Goal: Participate in discussion: Engage in conversation with other users on a specific topic

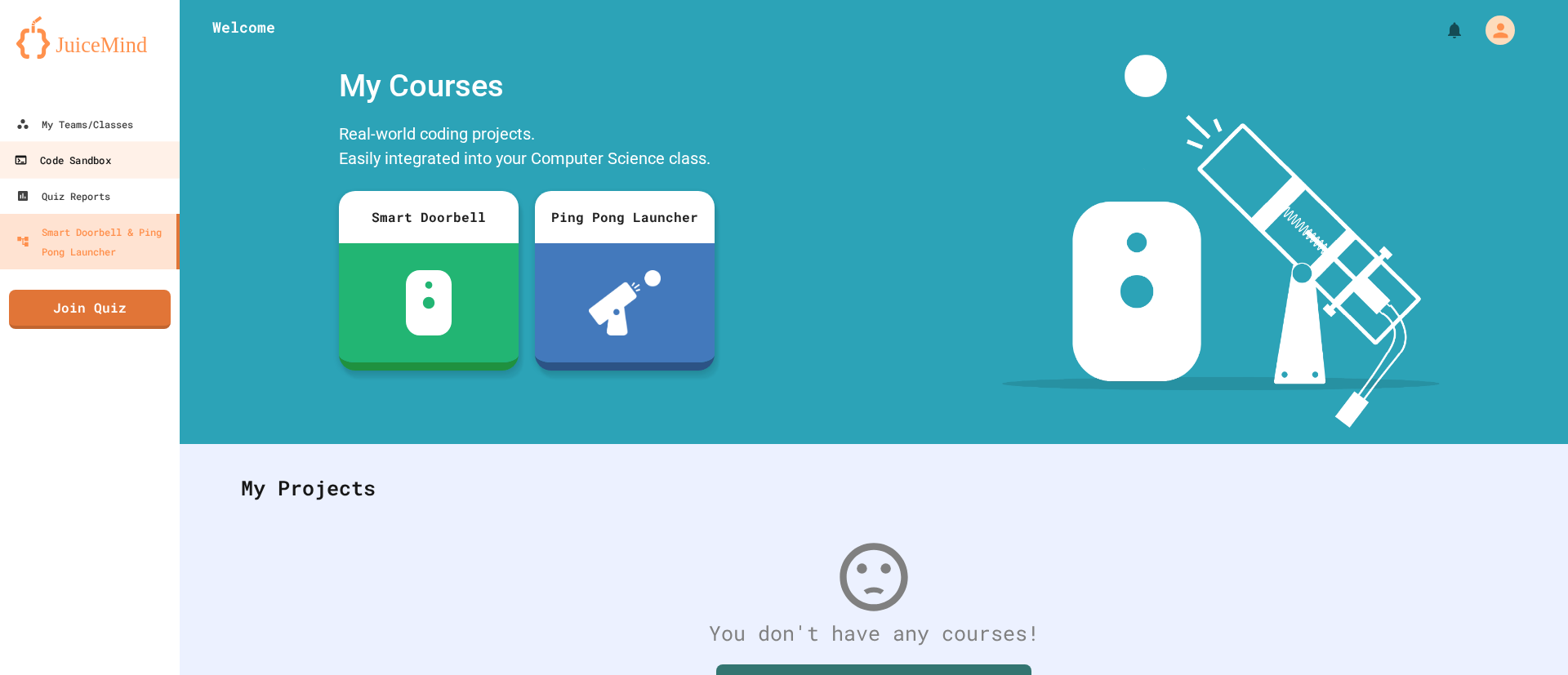
click at [116, 157] on link "Code Sandbox" at bounding box center [90, 159] width 186 height 36
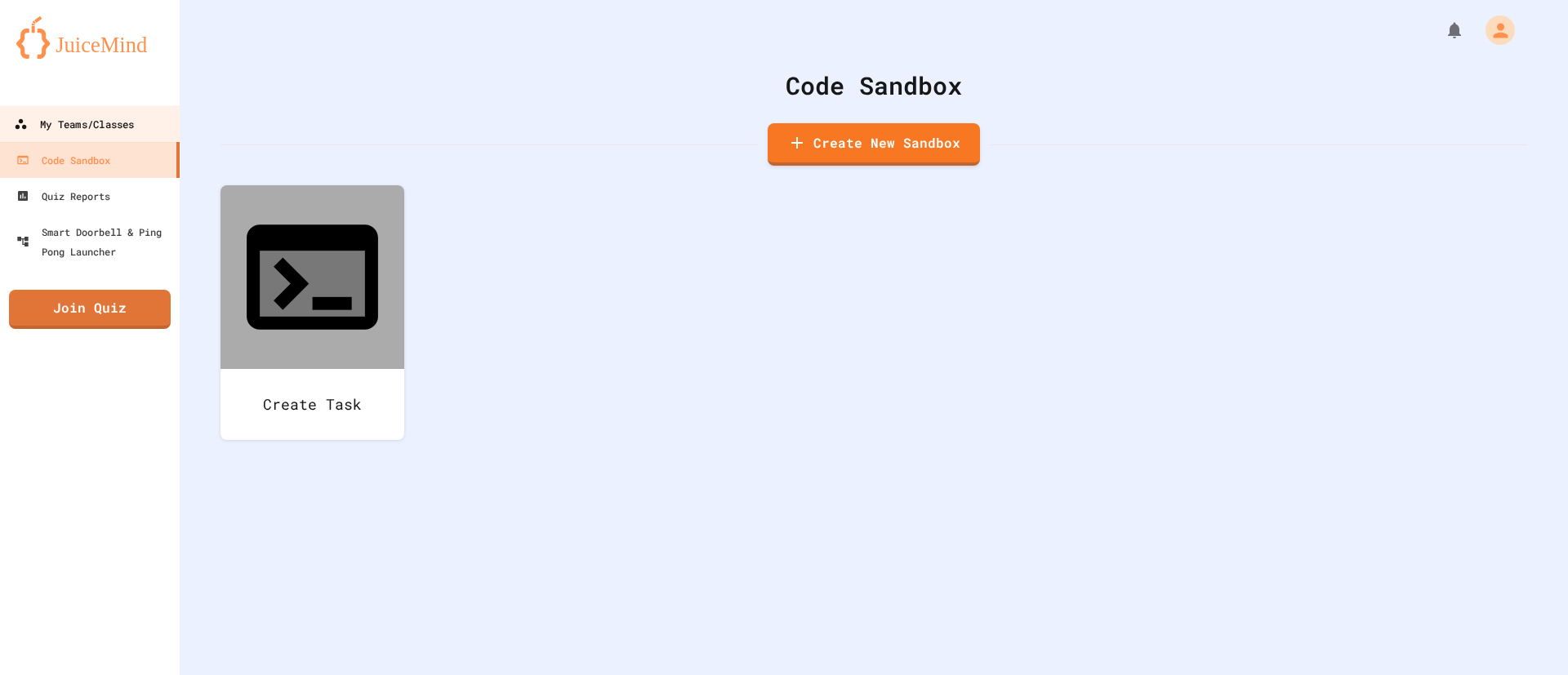
click at [116, 126] on div "My Teams/Classes" at bounding box center [74, 124] width 120 height 20
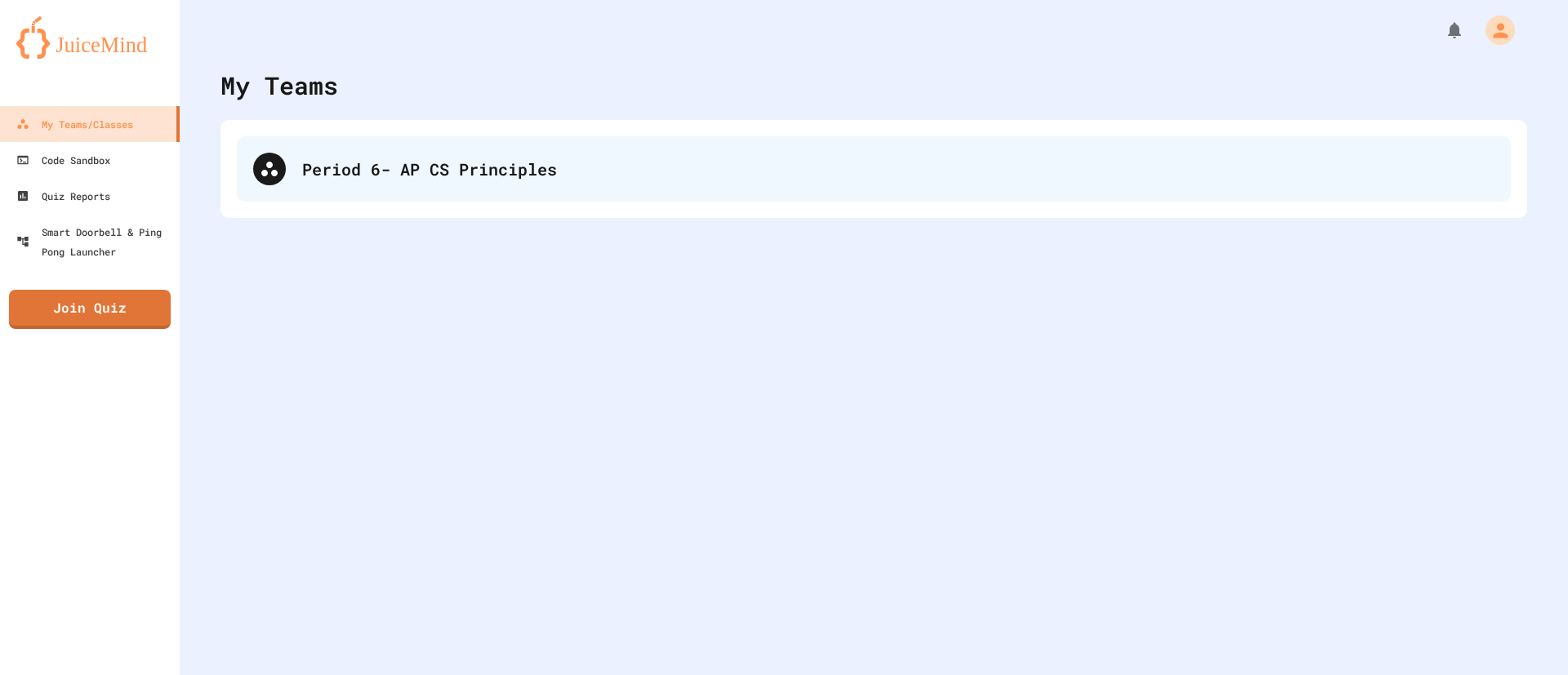
click at [410, 153] on div "Period 6- AP CS Principles" at bounding box center [874, 170] width 1274 height 66
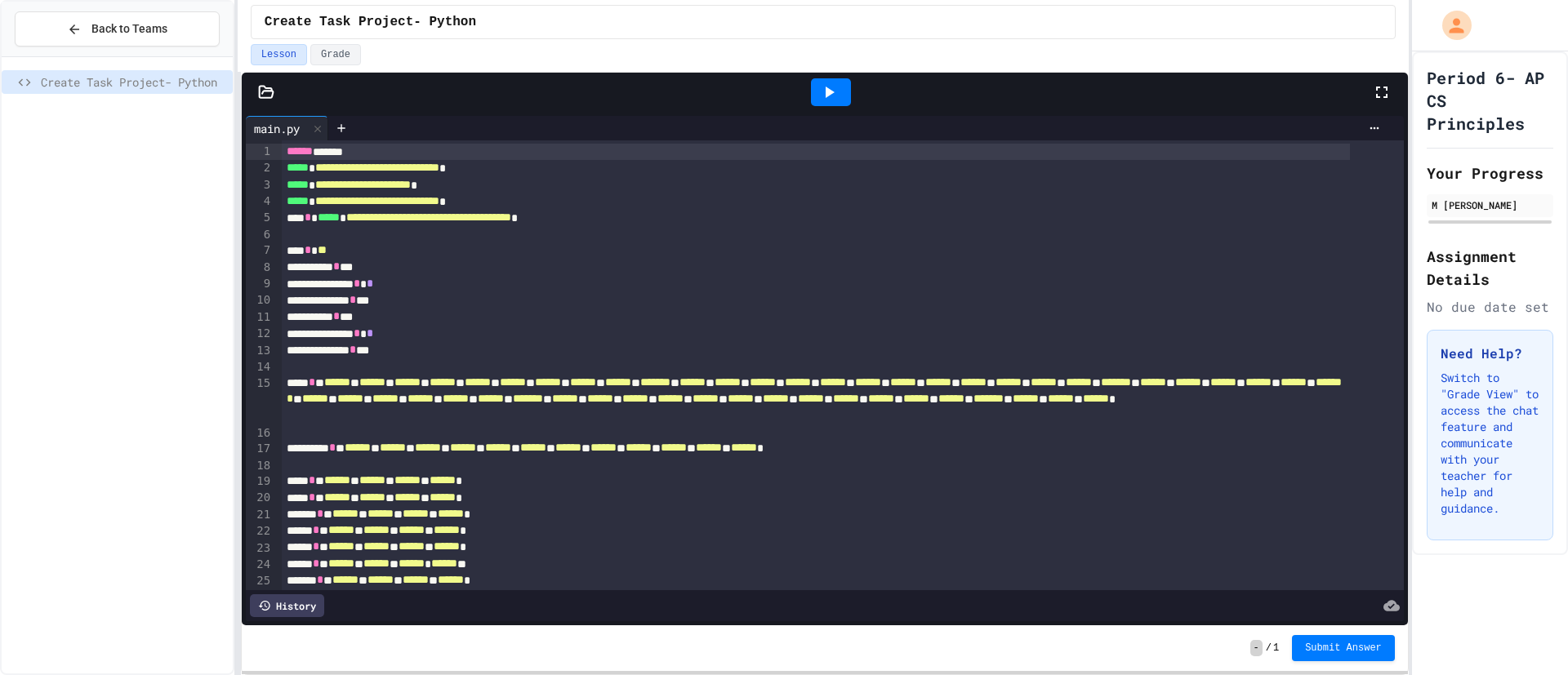
click at [837, 89] on icon at bounding box center [829, 92] width 20 height 20
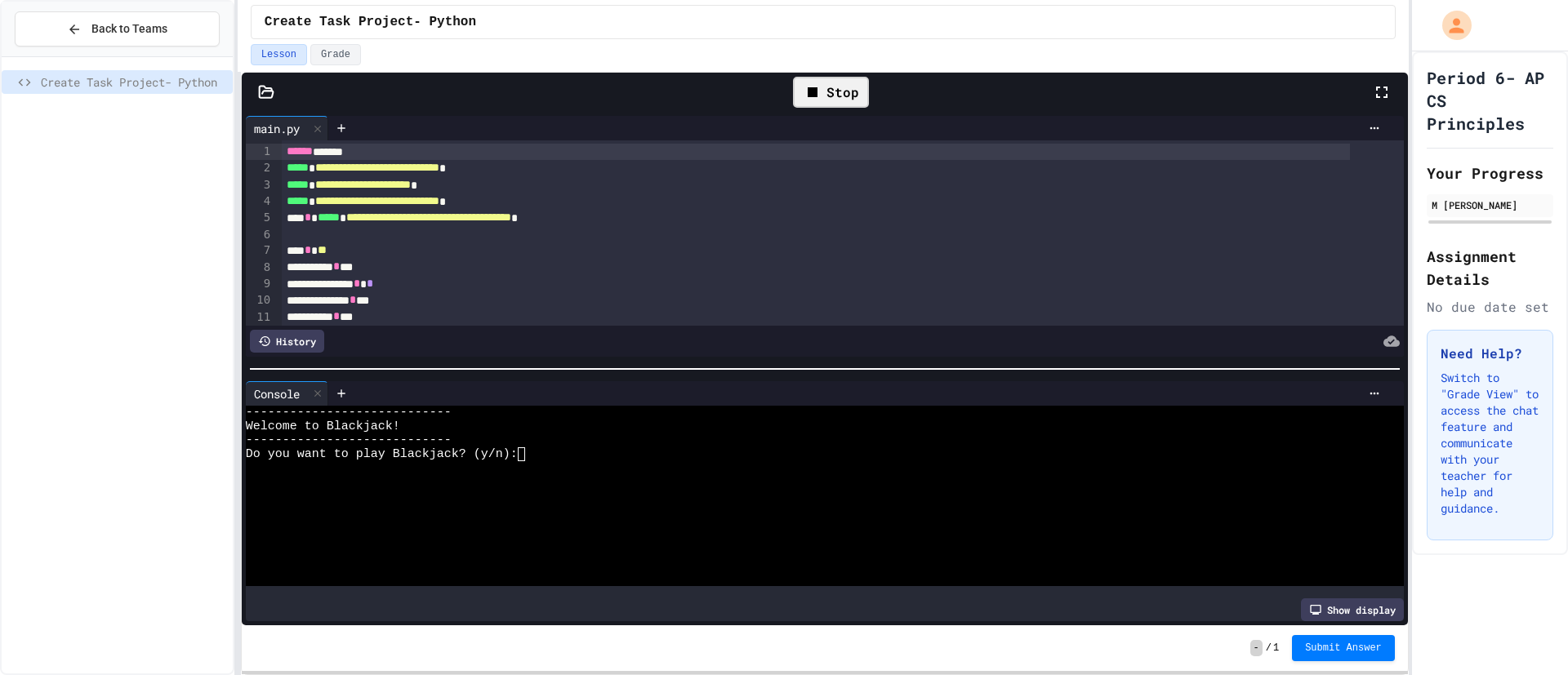
click at [570, 464] on div at bounding box center [804, 468] width 1117 height 14
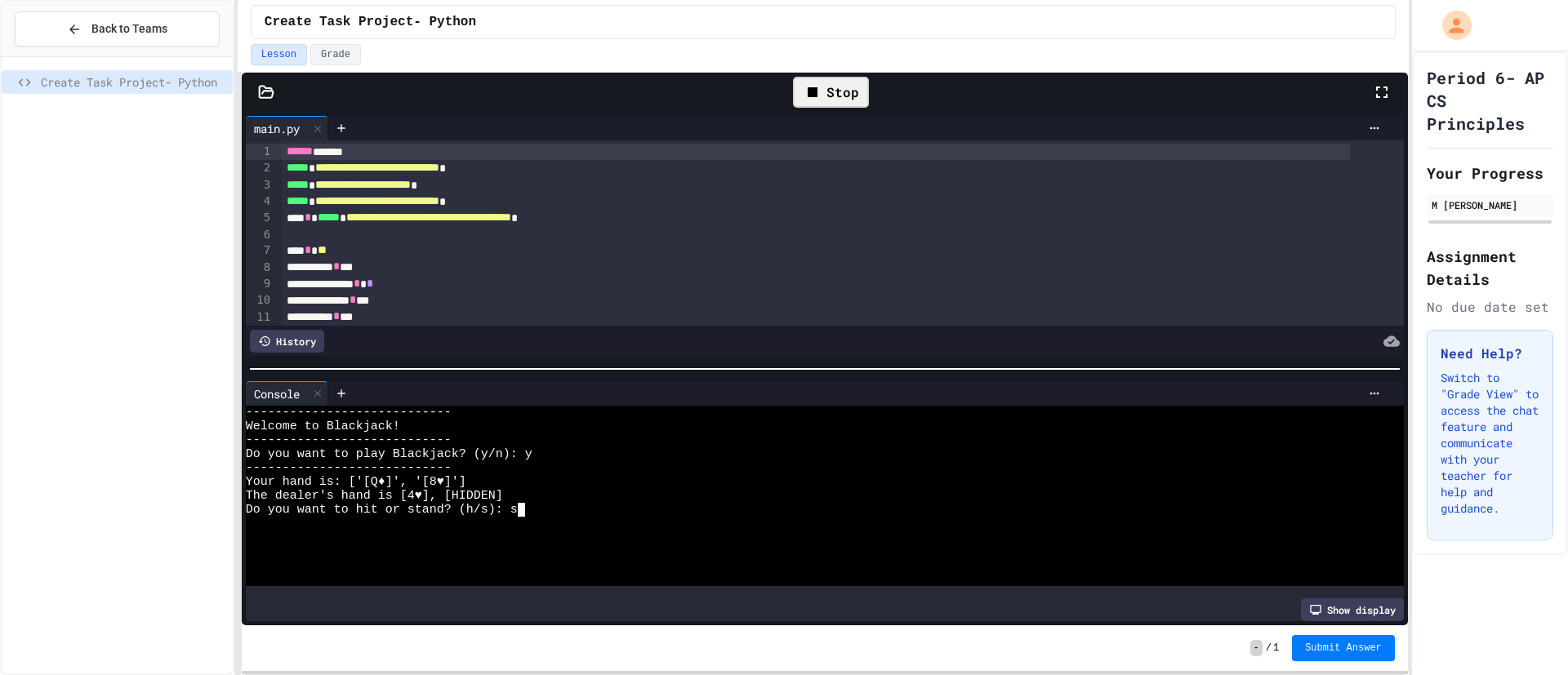
scroll to position [14, 0]
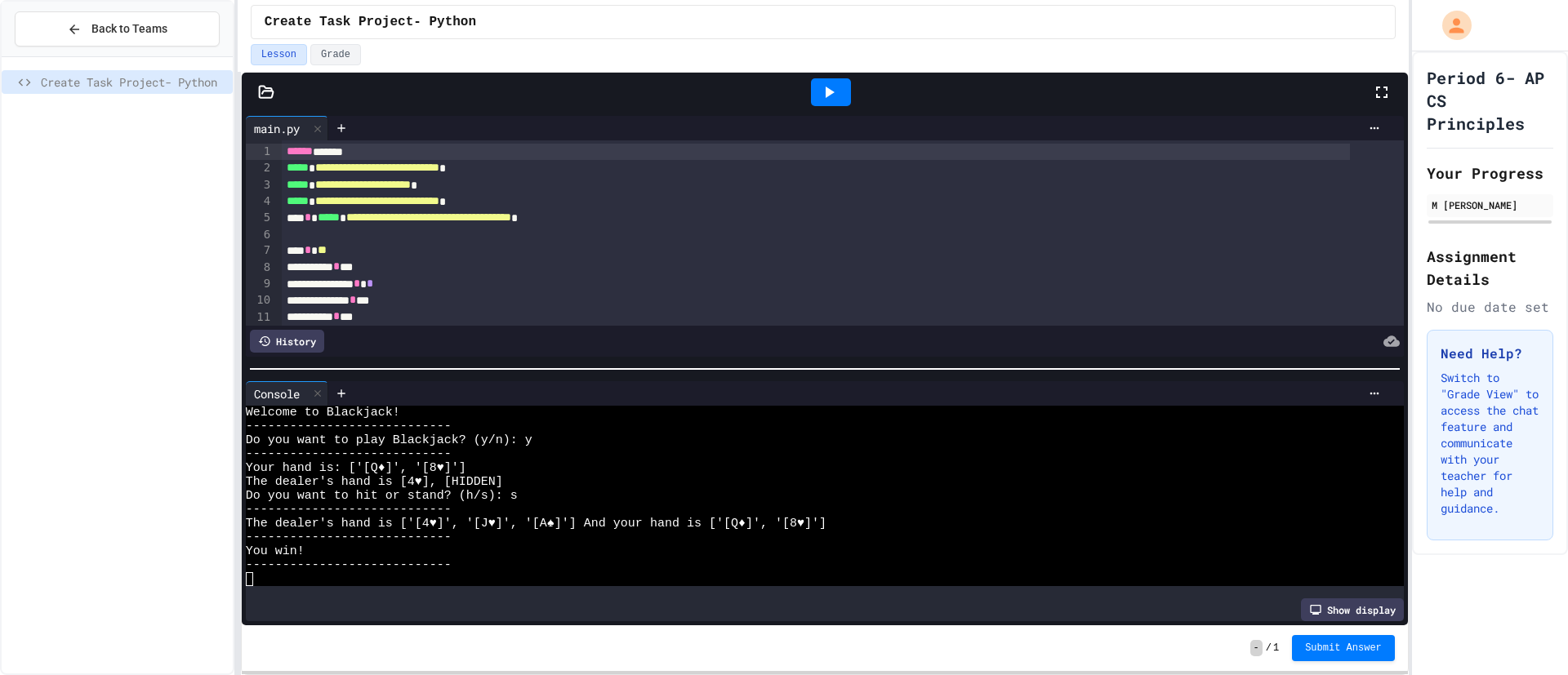
click at [828, 91] on icon at bounding box center [830, 91] width 9 height 12
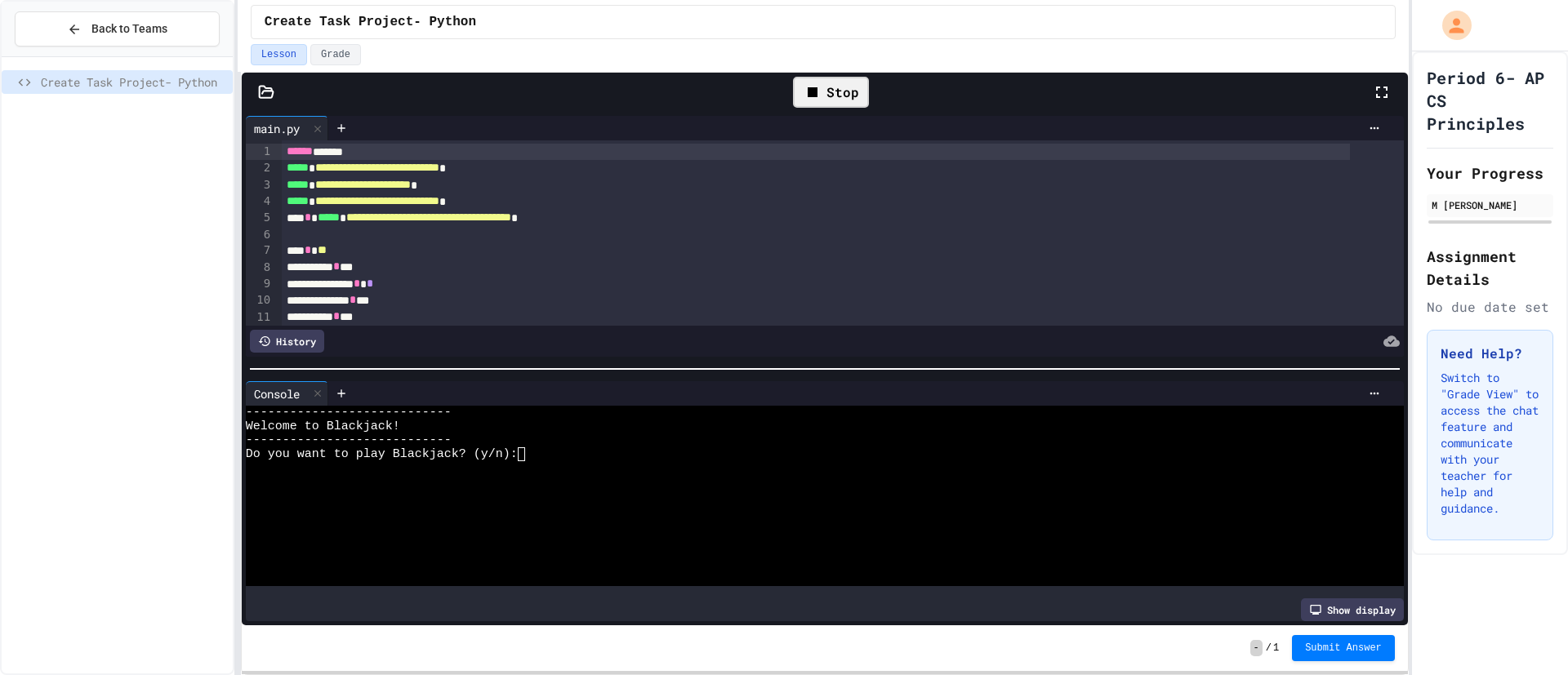
click at [784, 475] on div at bounding box center [804, 482] width 1117 height 14
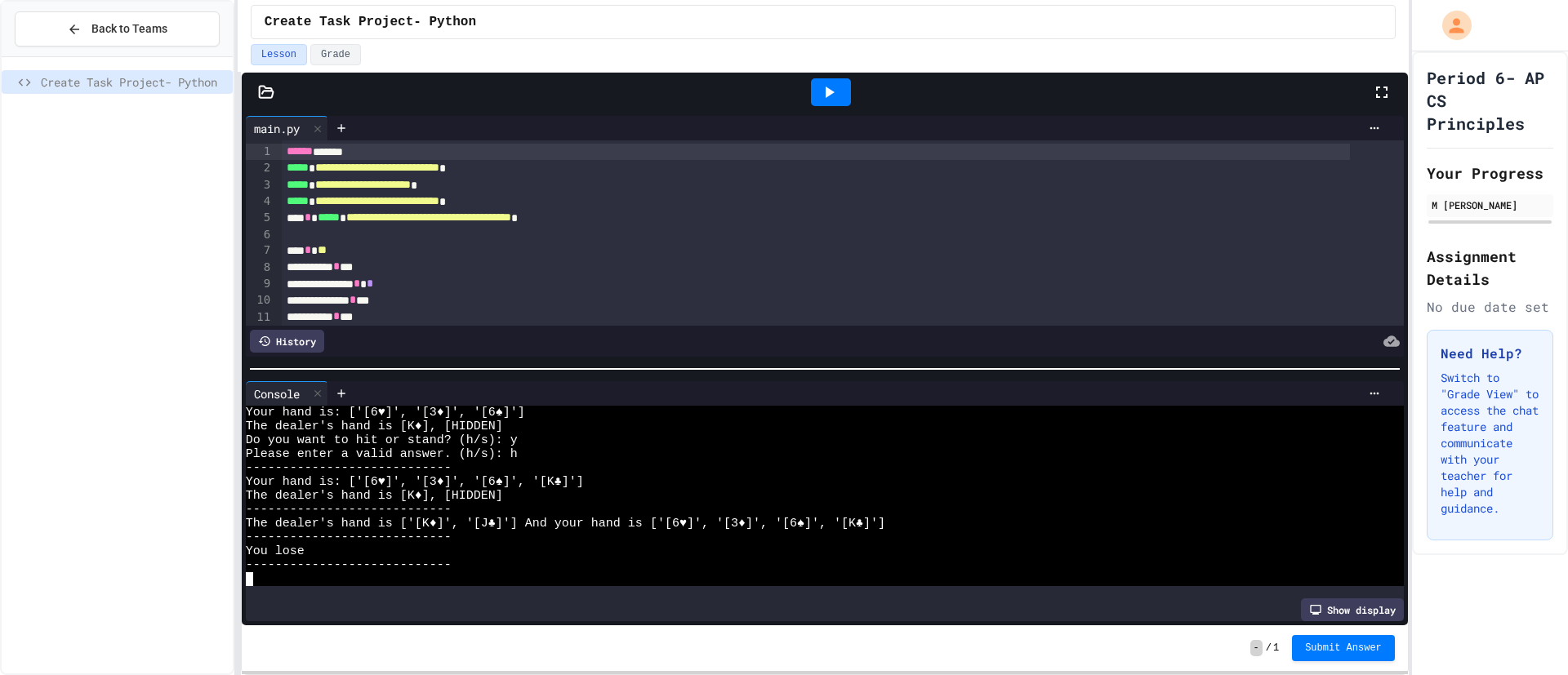
scroll to position [125, 0]
click at [823, 91] on icon at bounding box center [829, 92] width 20 height 20
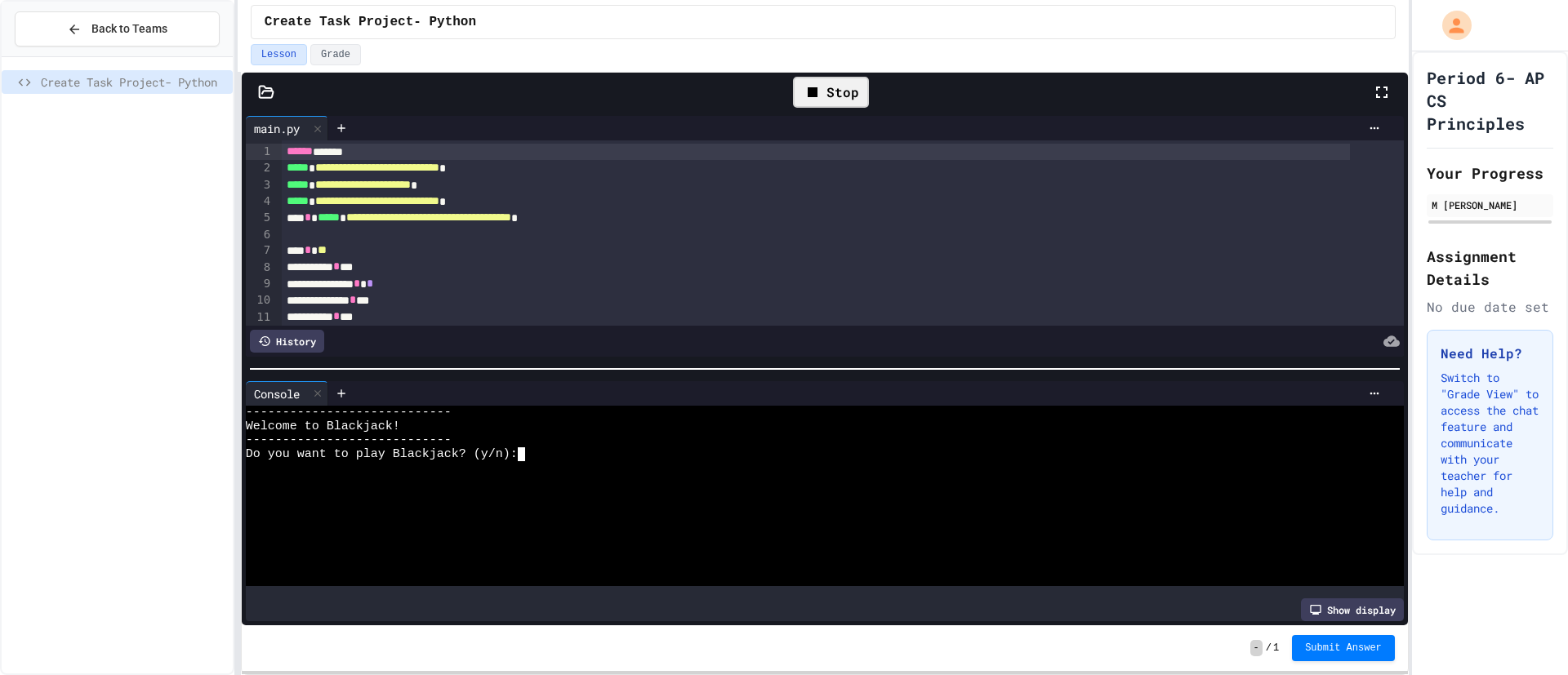
click at [692, 517] on div at bounding box center [804, 524] width 1117 height 14
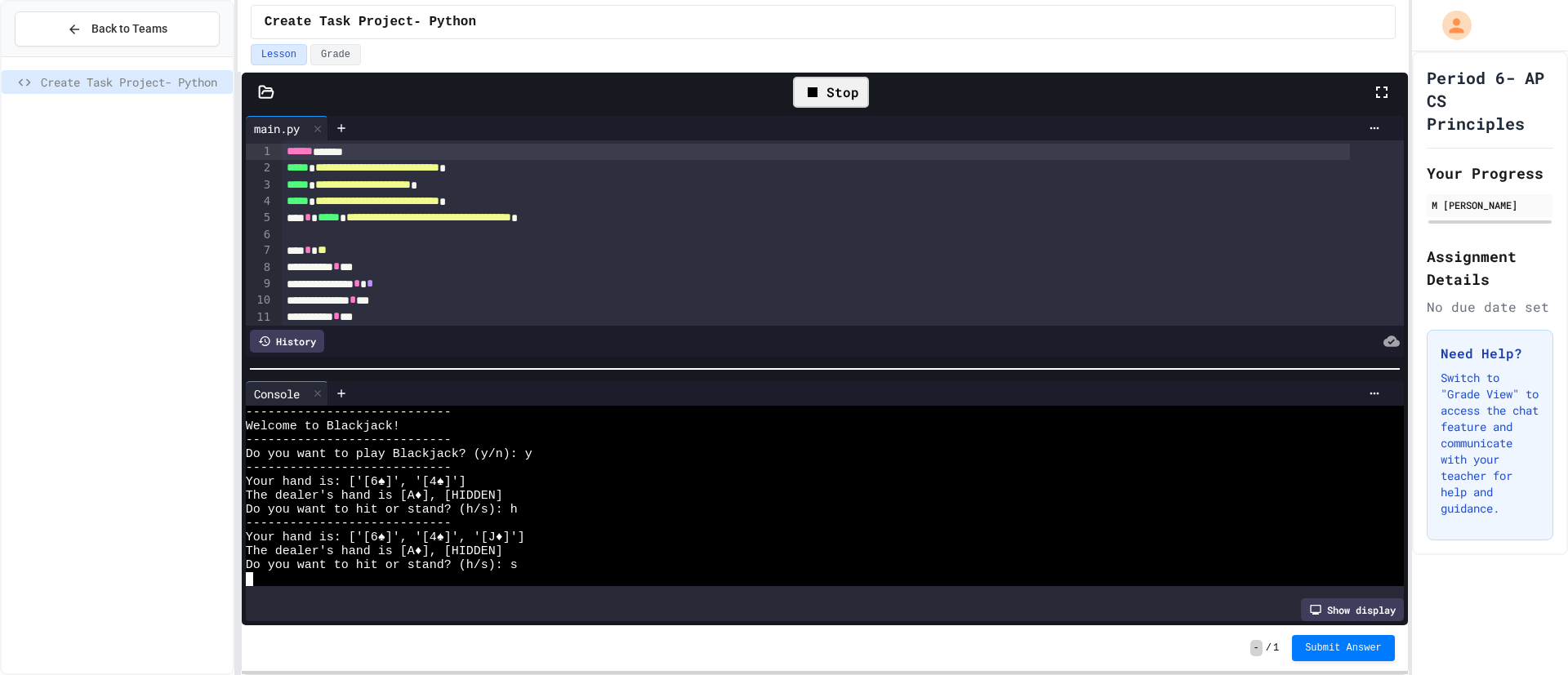
scroll to position [69, 0]
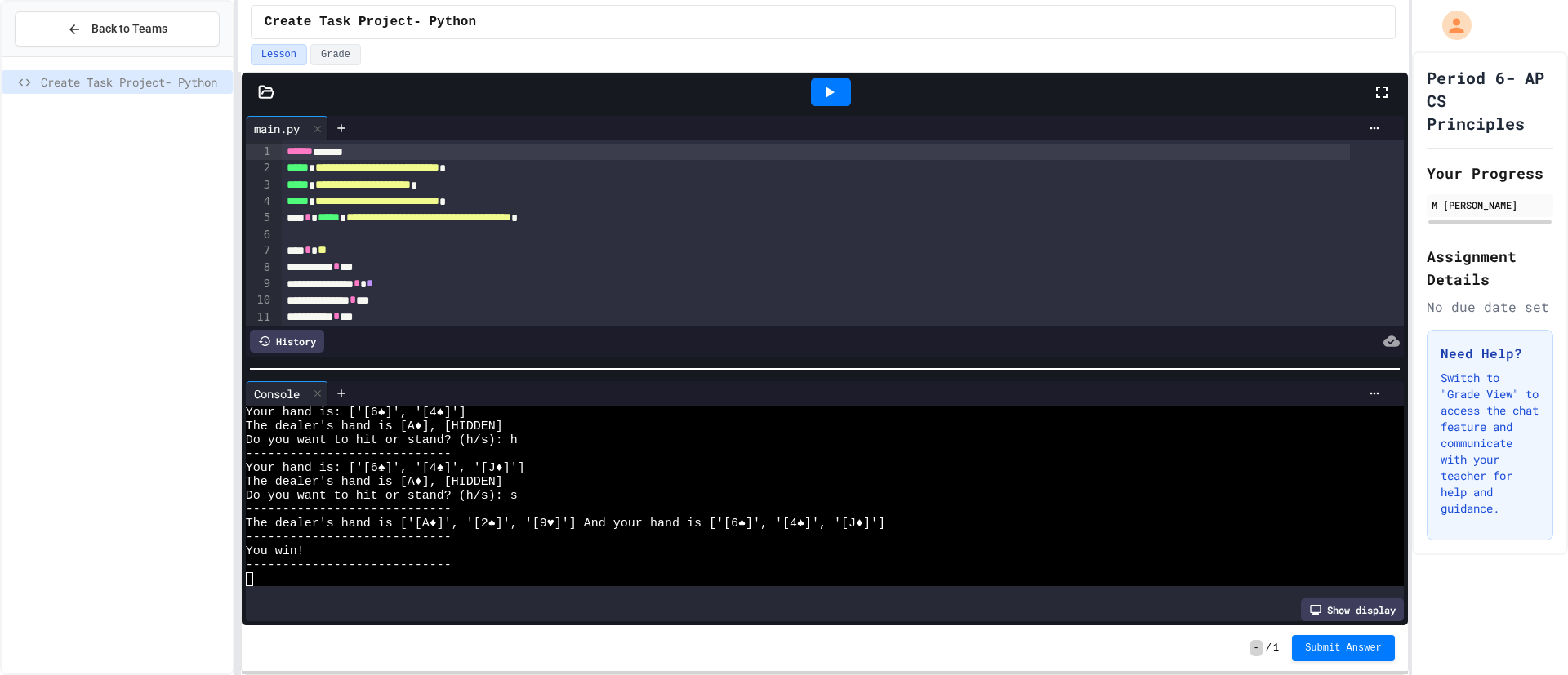
click at [810, 86] on div at bounding box center [831, 92] width 56 height 44
click at [832, 86] on icon at bounding box center [829, 92] width 20 height 20
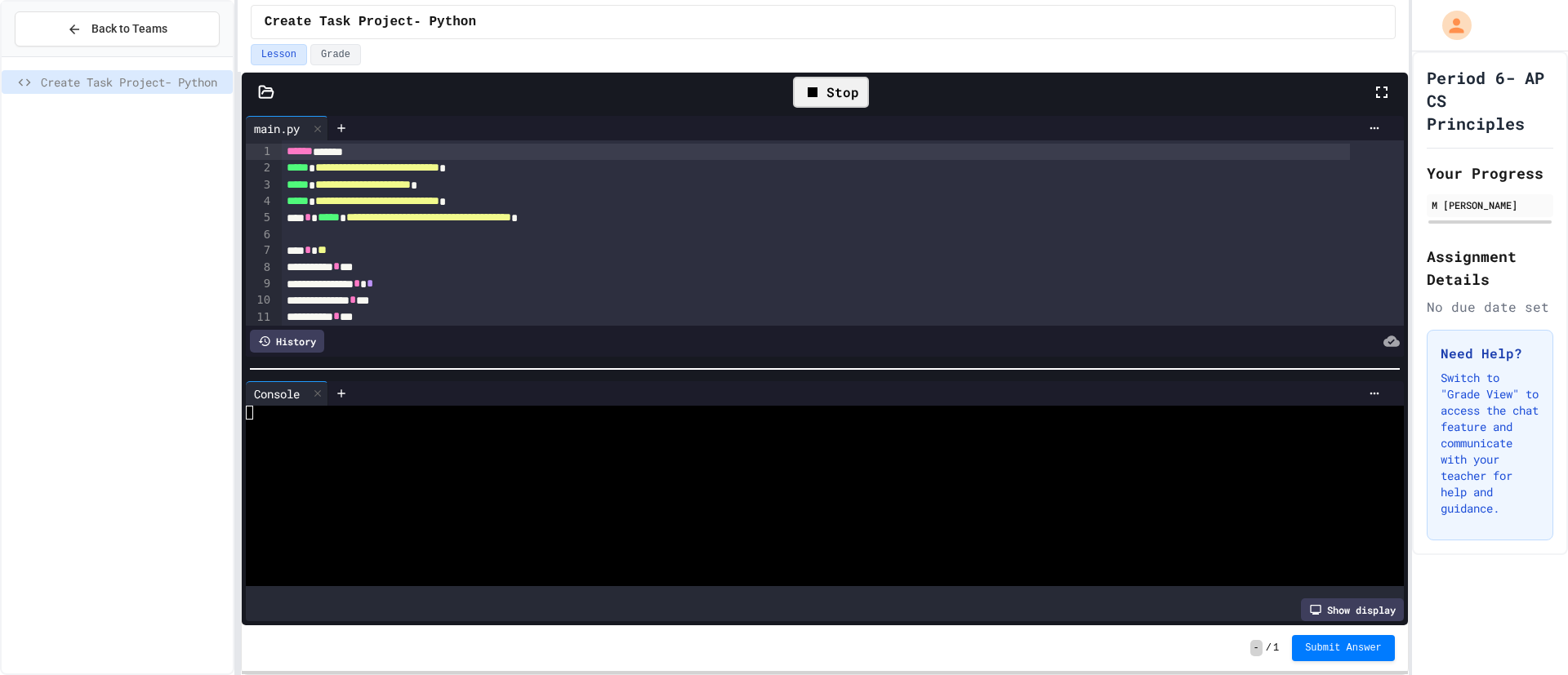
scroll to position [0, 0]
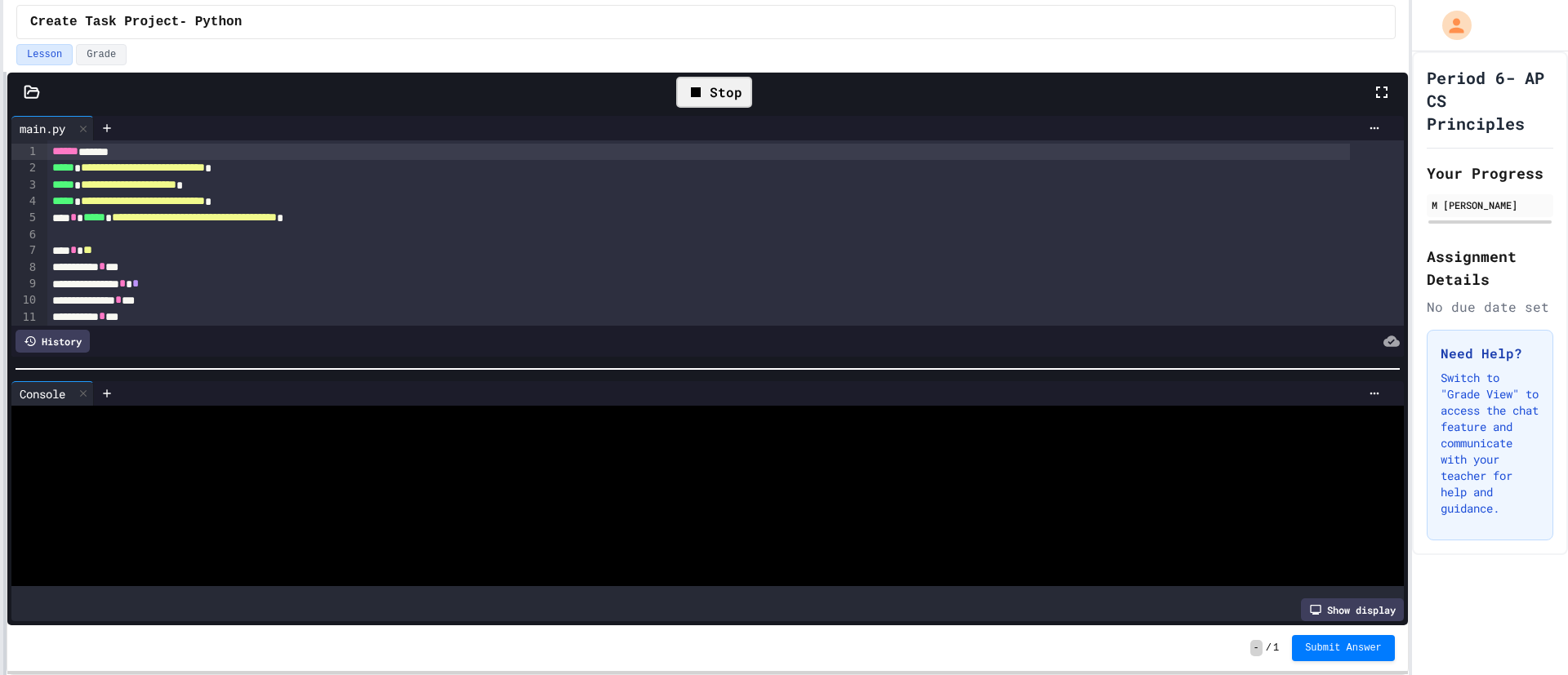
click at [0, 140] on div "**********" at bounding box center [784, 338] width 1568 height 675
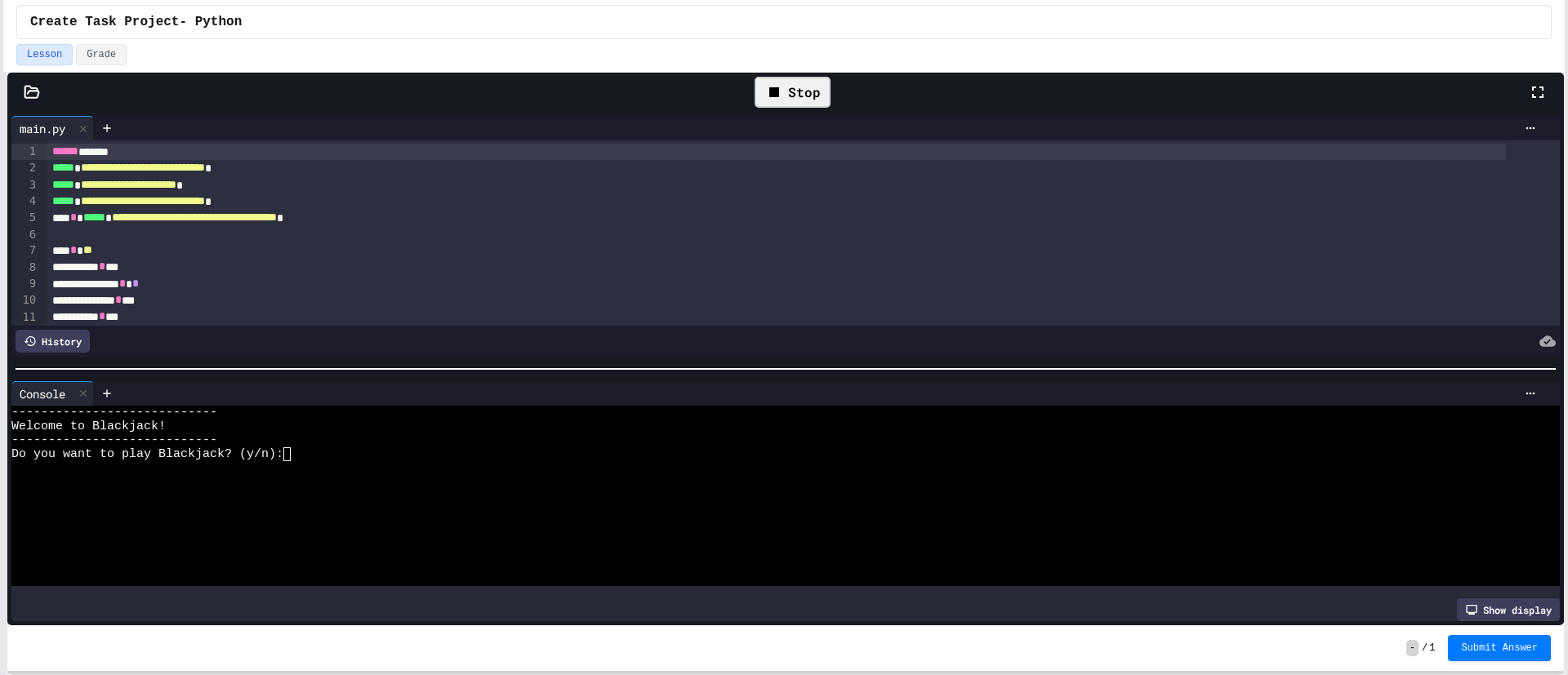
click at [1566, 368] on div "**********" at bounding box center [784, 338] width 1568 height 675
click at [1545, 86] on icon at bounding box center [1538, 92] width 20 height 20
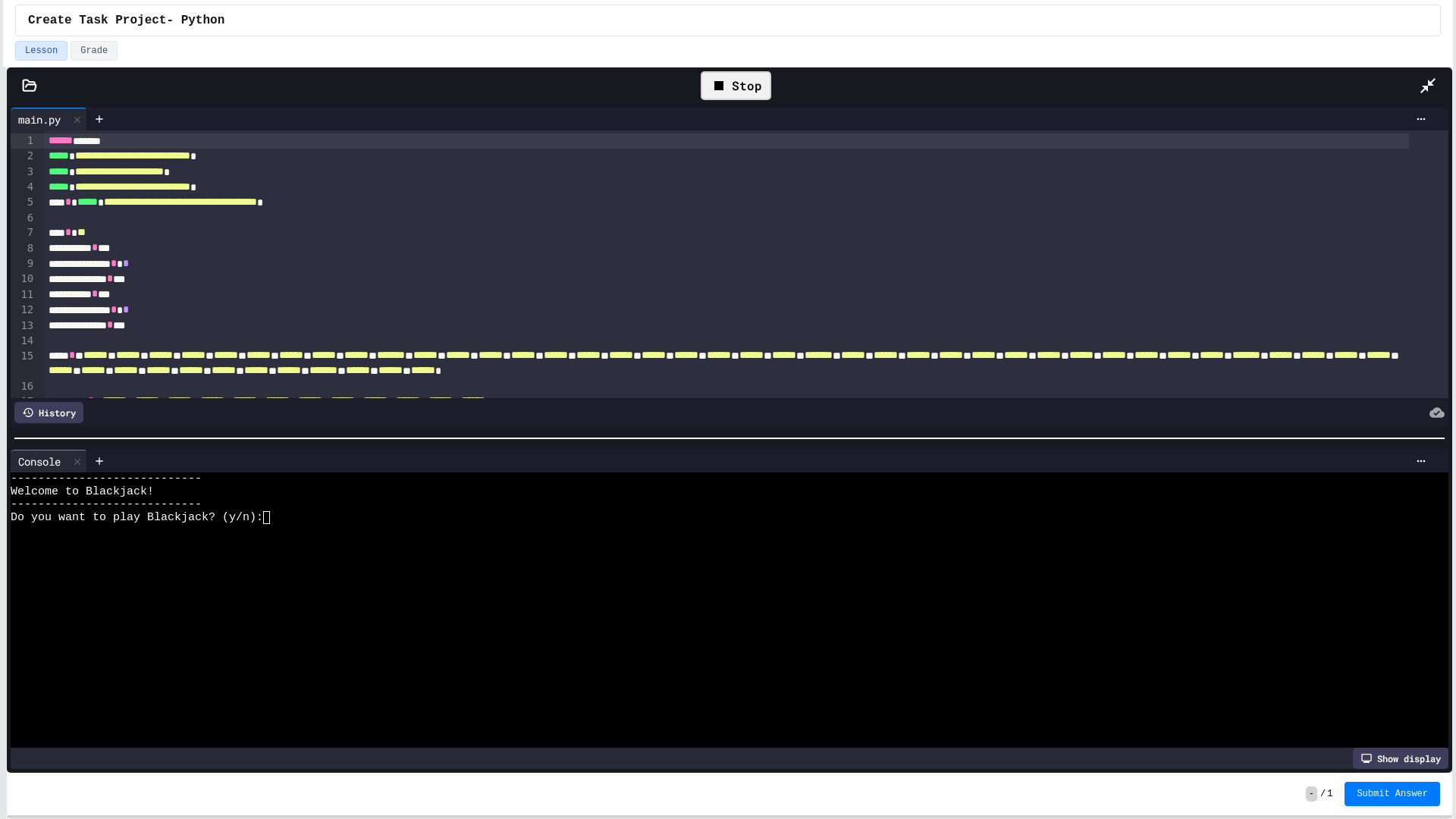
click at [1451, 12] on html "**********" at bounding box center [728, 409] width 1456 height 819
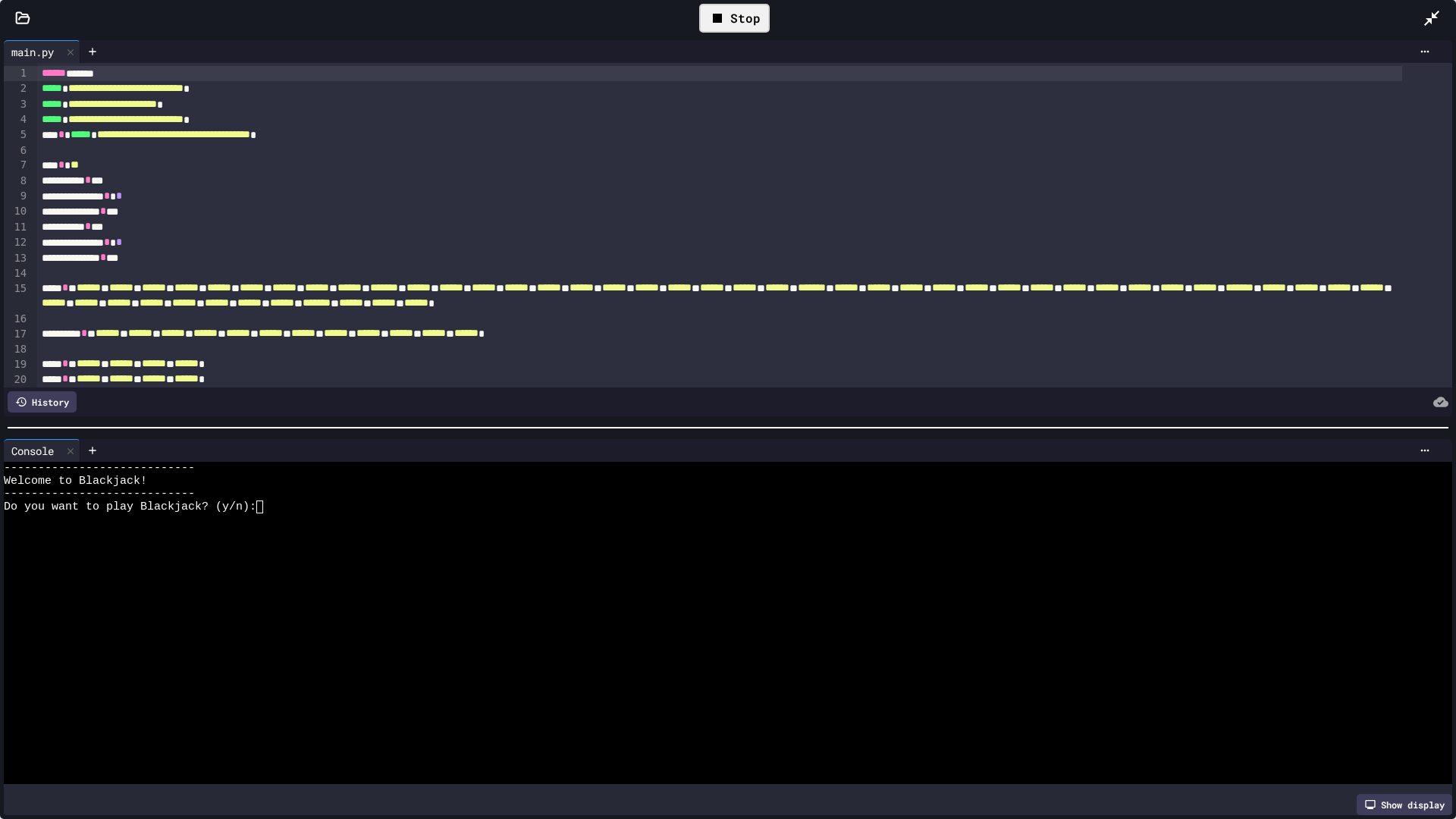
click at [1437, 16] on icon at bounding box center [1431, 18] width 18 height 18
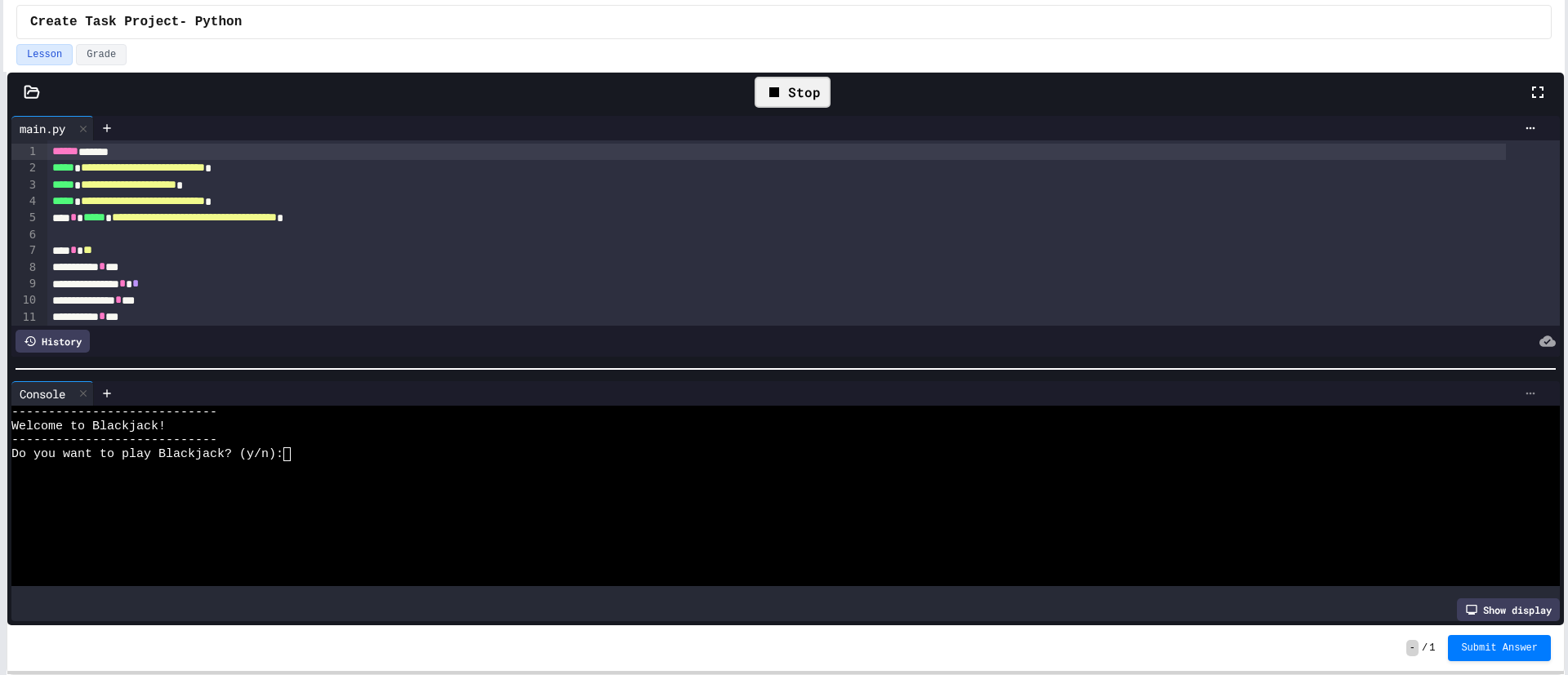
click at [1524, 387] on icon at bounding box center [1530, 393] width 13 height 13
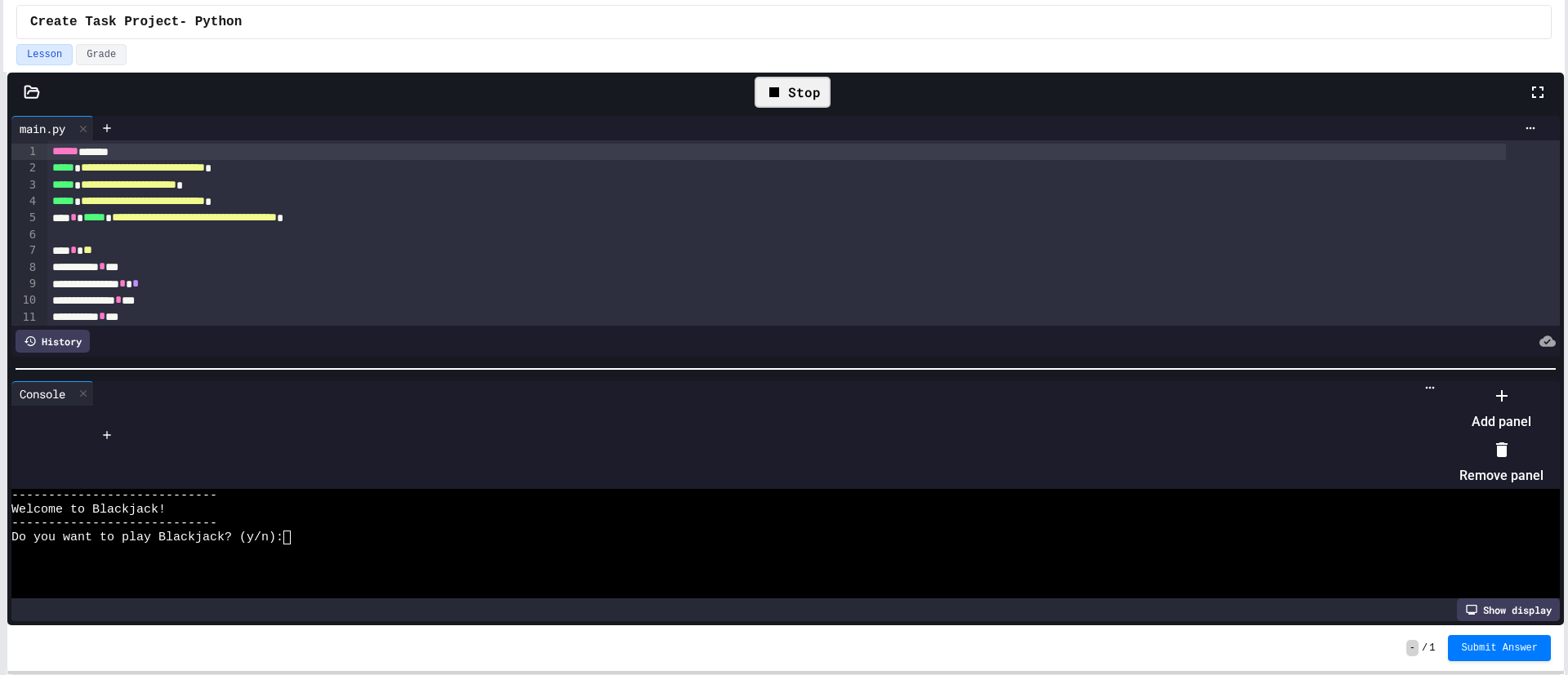
click at [1479, 443] on li "Remove panel" at bounding box center [1501, 463] width 84 height 52
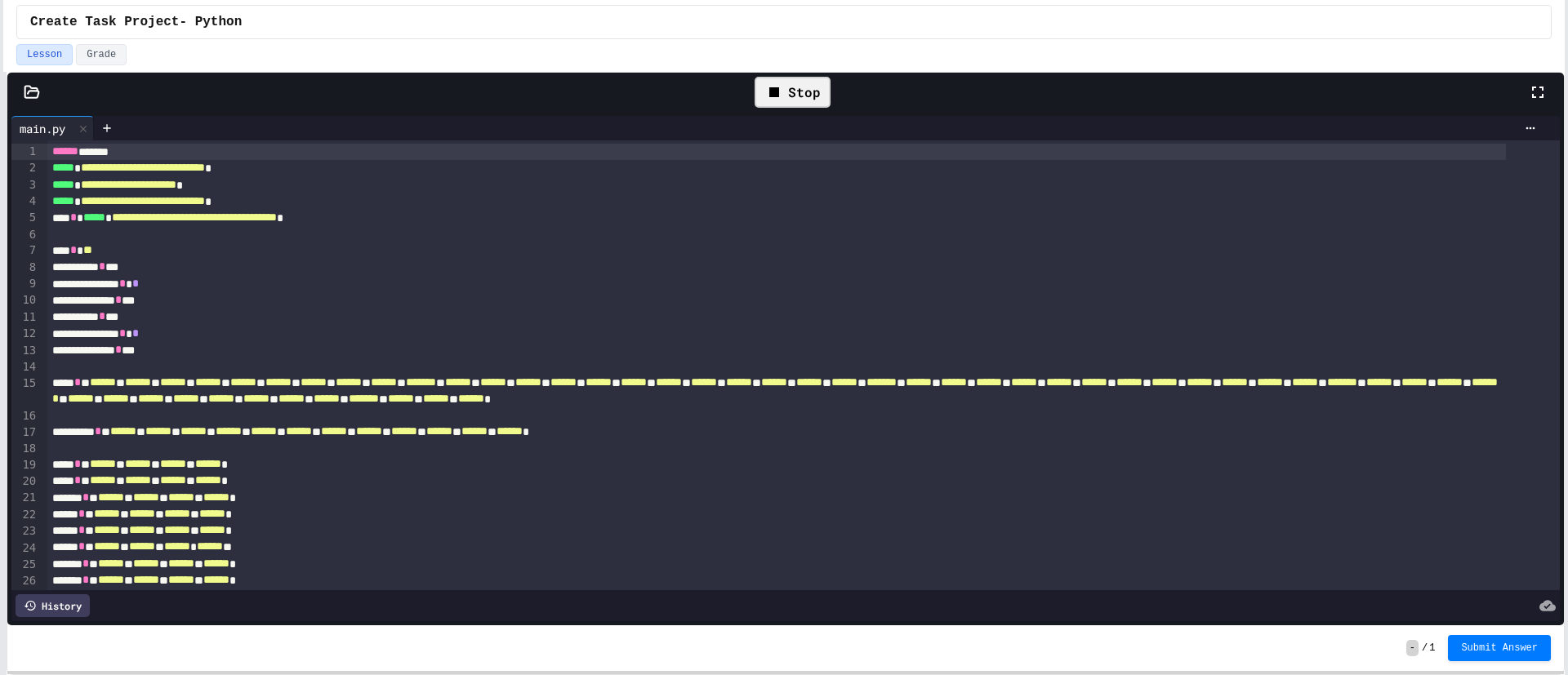
click at [1511, 119] on div at bounding box center [819, 129] width 1450 height 25
click at [1524, 122] on icon at bounding box center [1530, 128] width 13 height 13
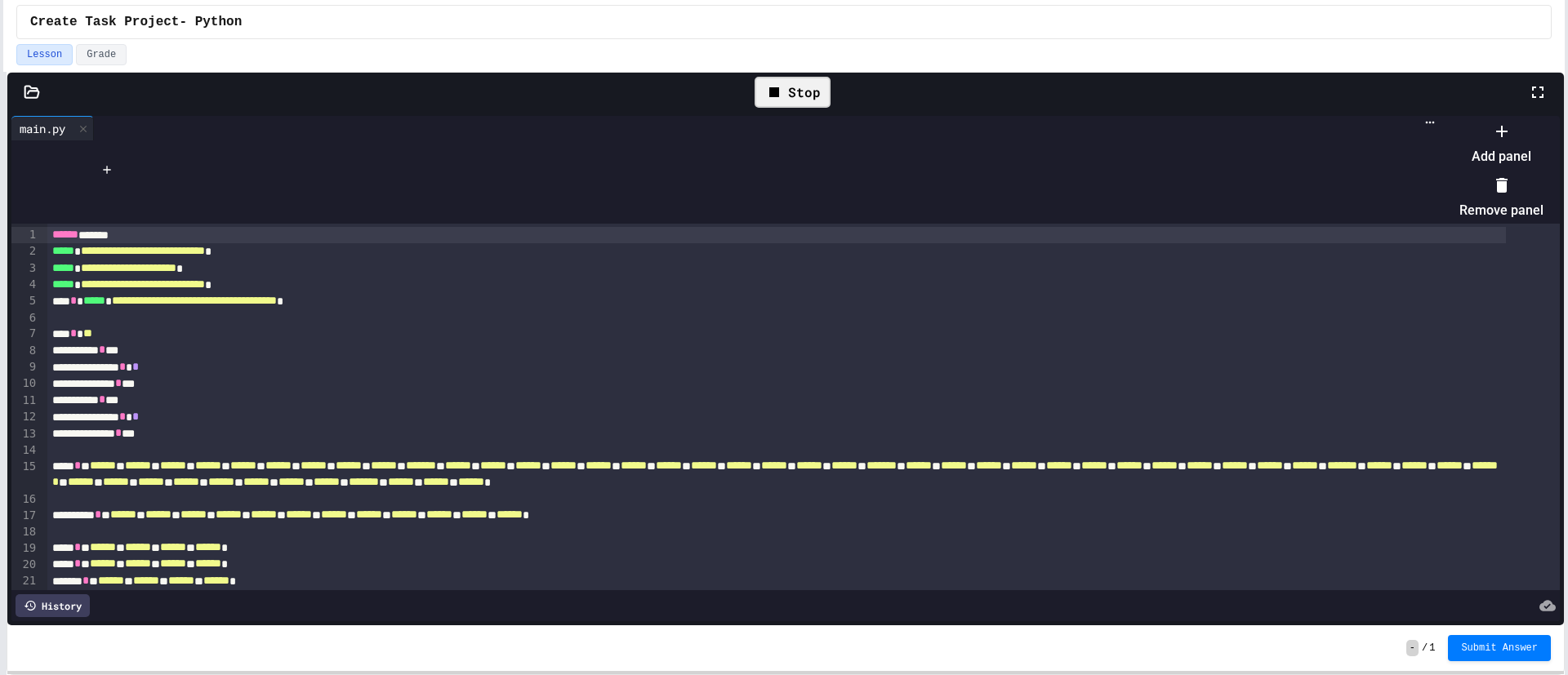
click at [1492, 141] on icon at bounding box center [1501, 131] width 20 height 20
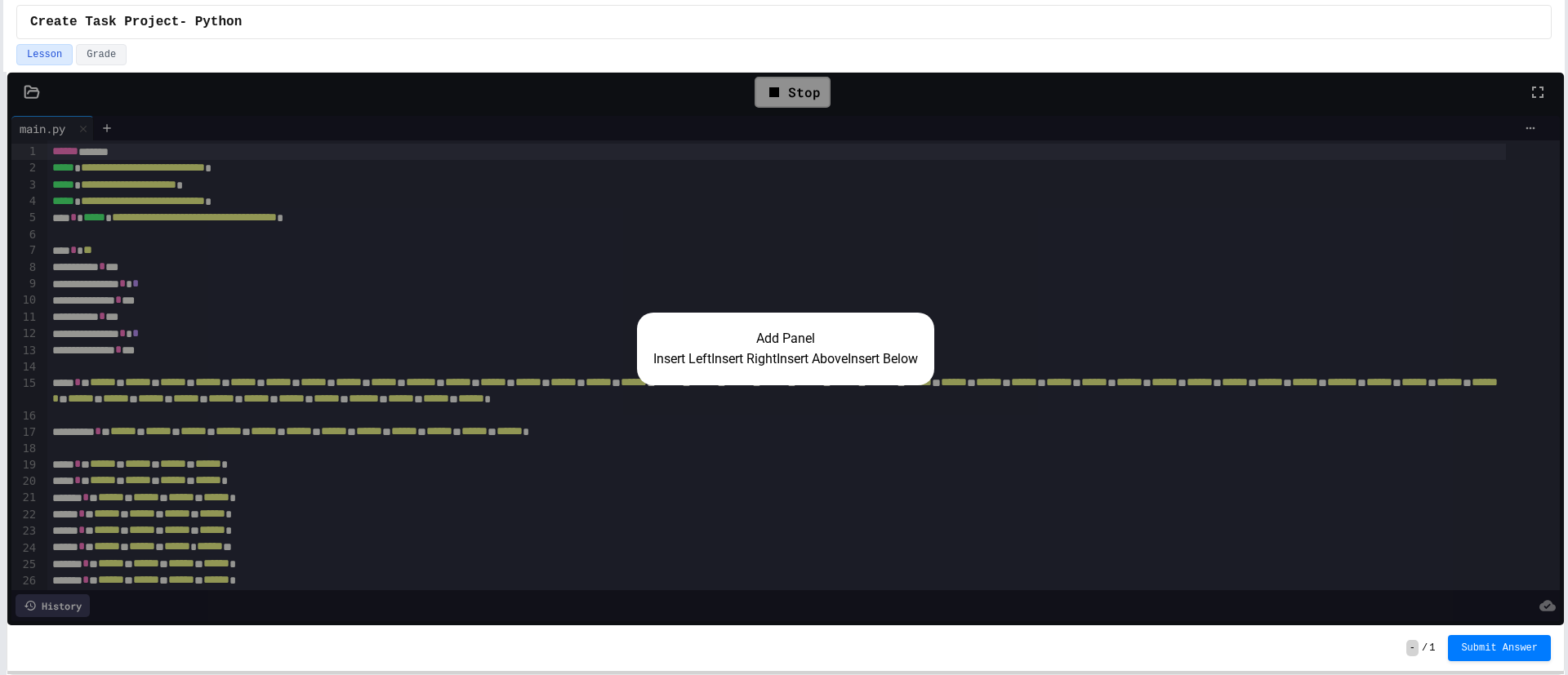
click at [738, 354] on button "Insert Right" at bounding box center [744, 359] width 66 height 20
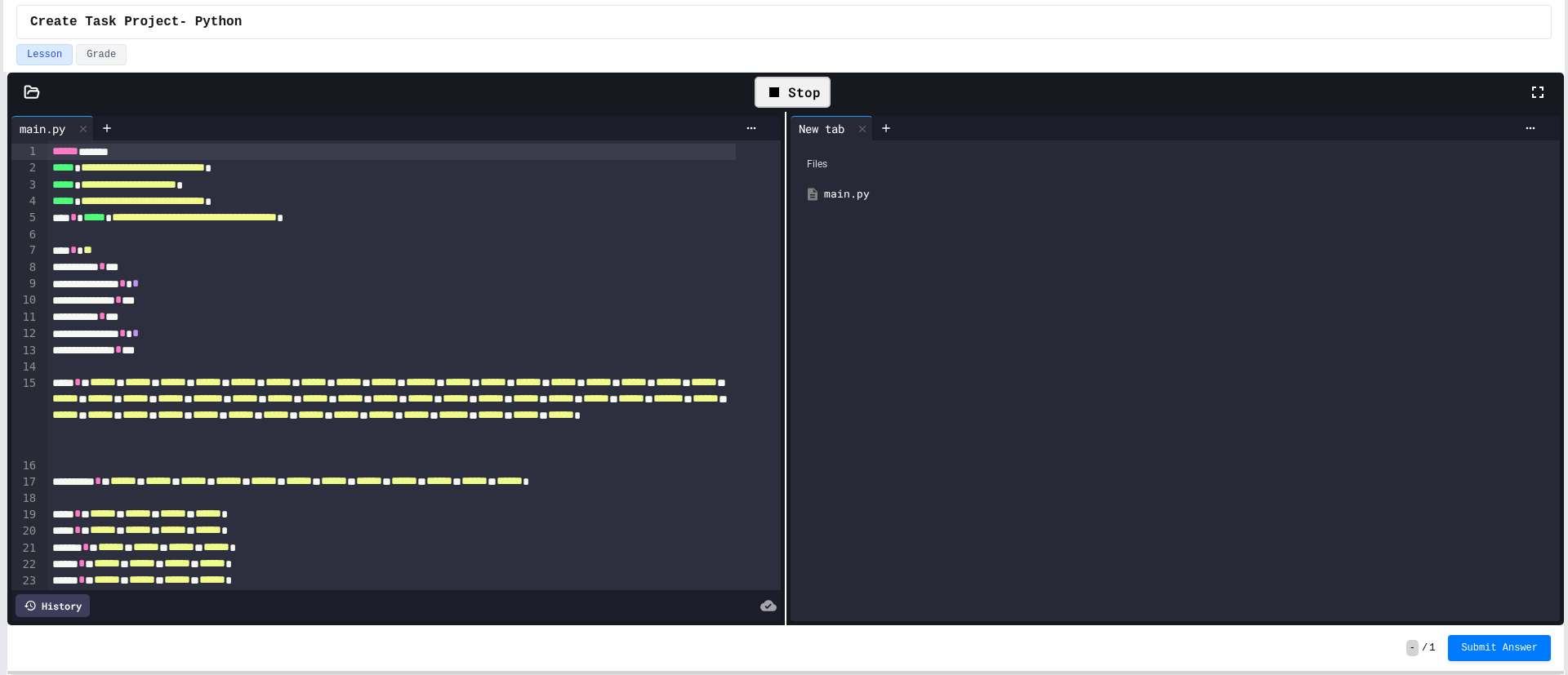
click at [919, 197] on div "main.py" at bounding box center [1186, 195] width 726 height 16
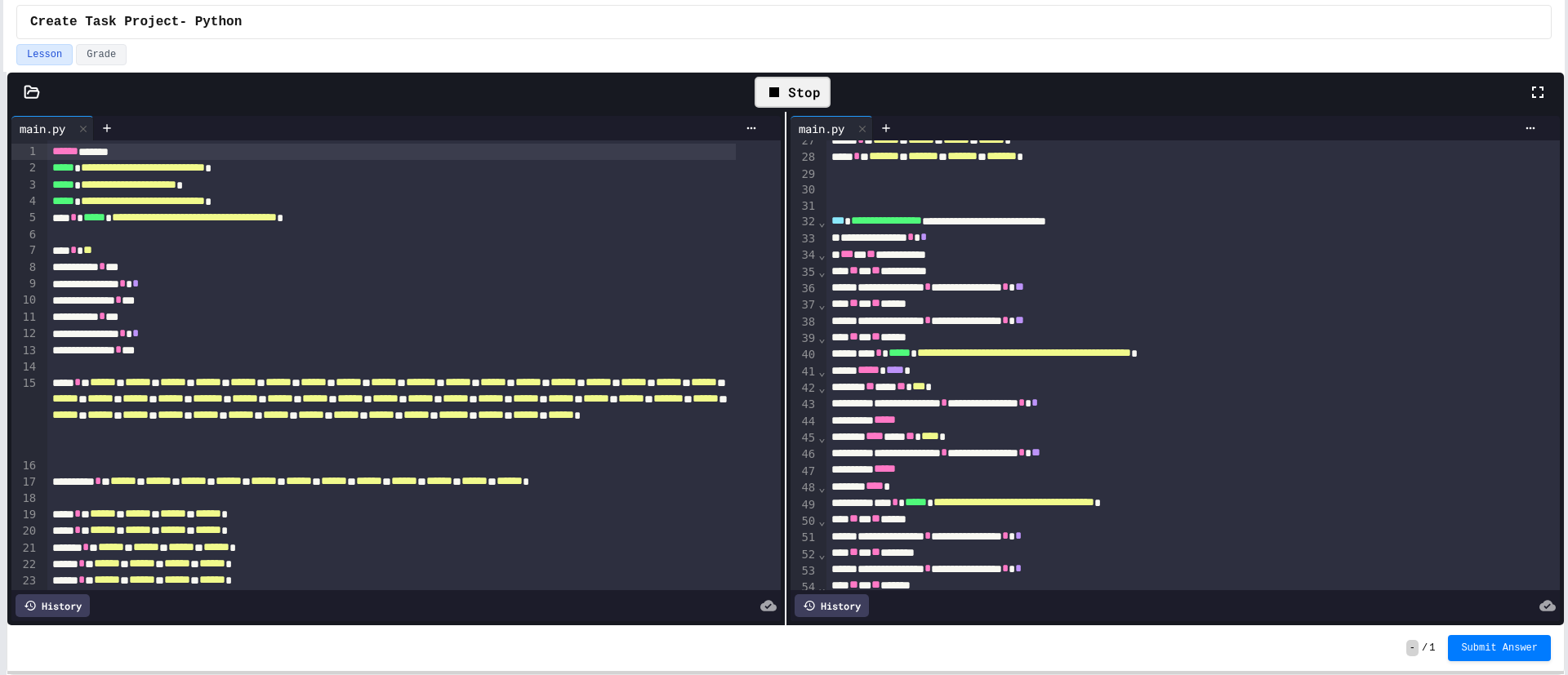
scroll to position [520, 0]
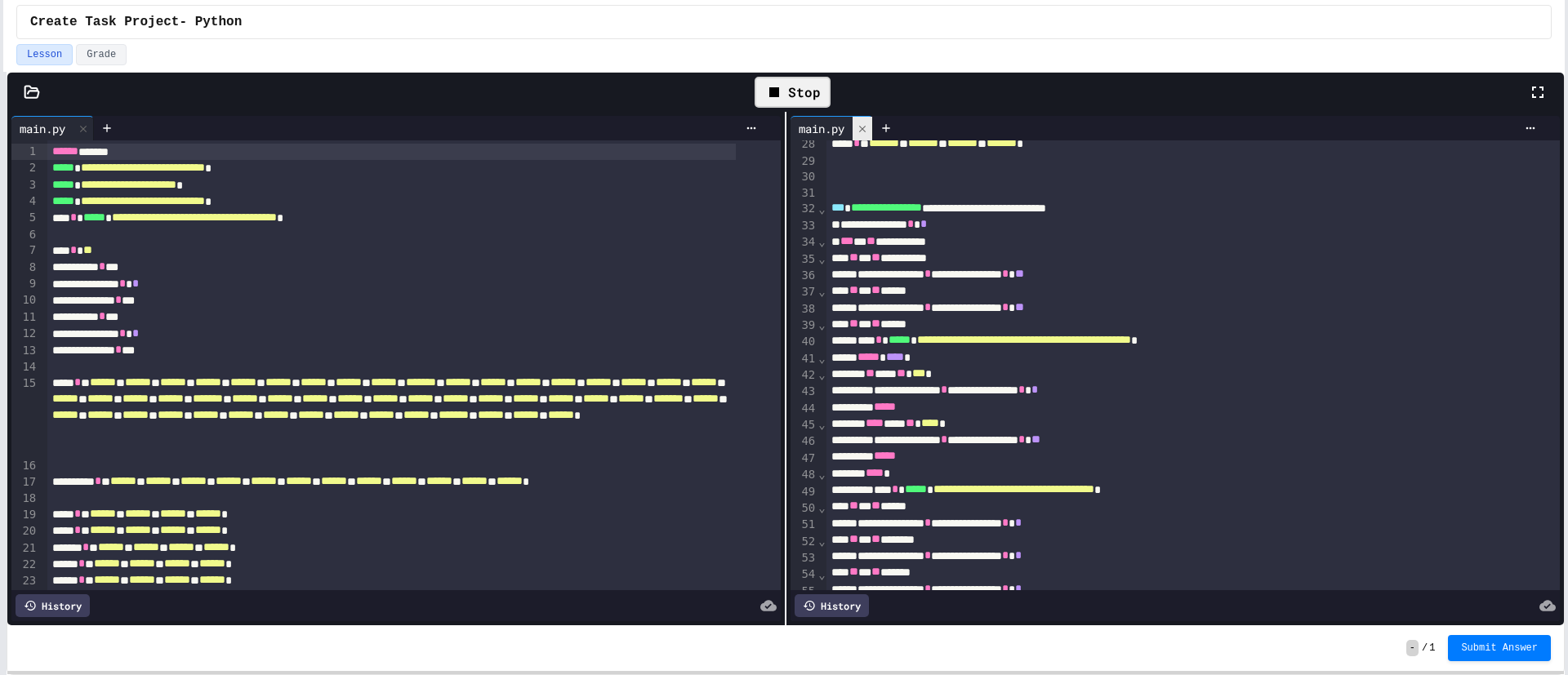
click at [856, 131] on icon at bounding box center [862, 129] width 12 height 12
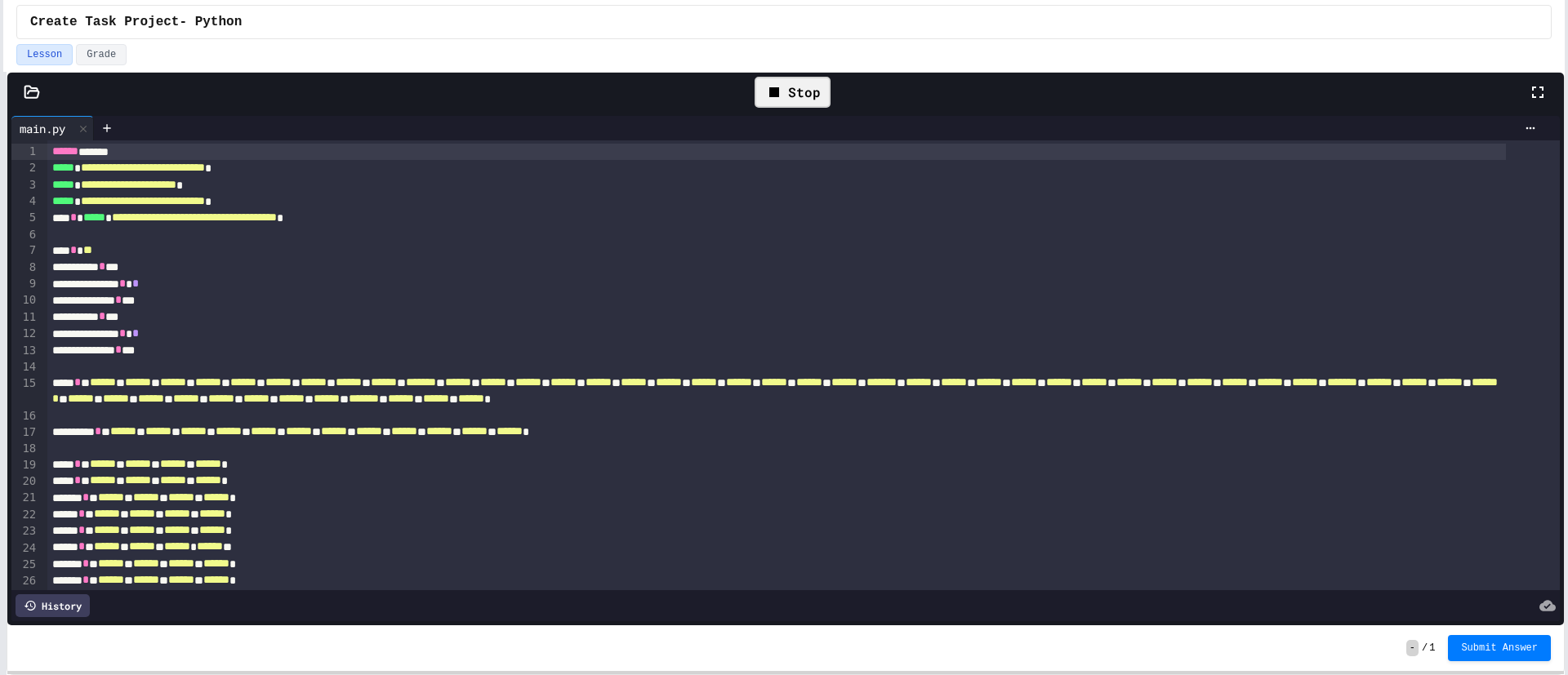
click at [773, 84] on icon at bounding box center [774, 92] width 20 height 20
click at [782, 91] on icon at bounding box center [791, 92] width 20 height 20
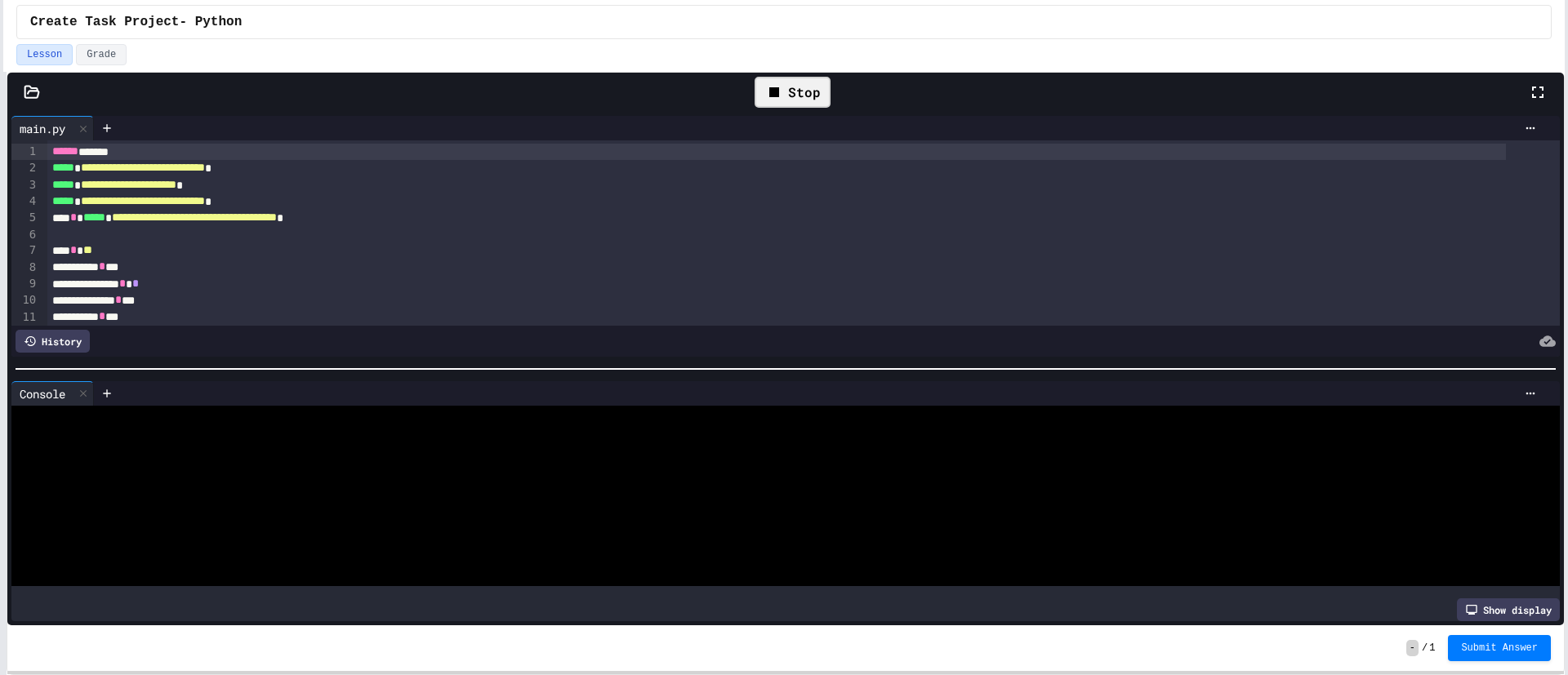
click at [1, 361] on div "**********" at bounding box center [784, 338] width 1568 height 675
click at [1524, 126] on icon at bounding box center [1530, 128] width 13 height 13
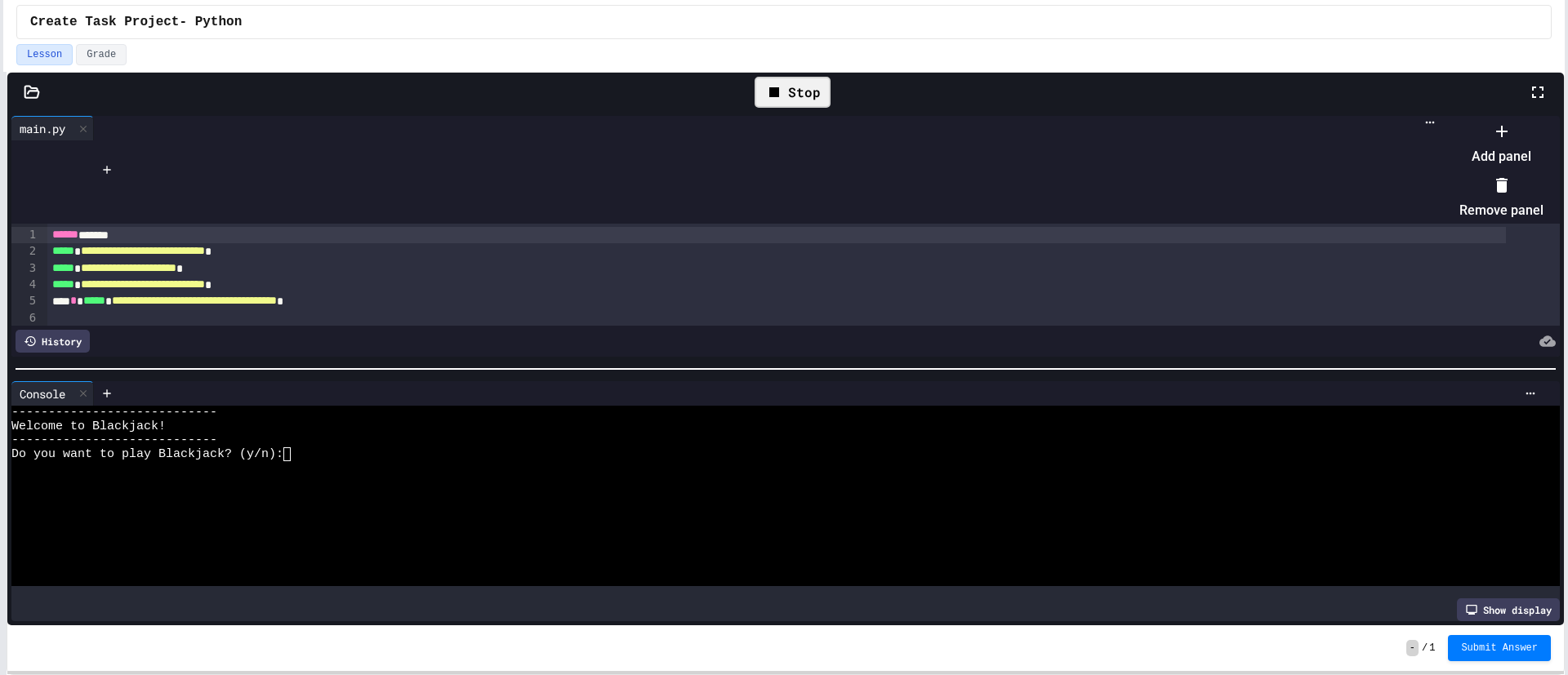
click at [1501, 155] on li "Add panel" at bounding box center [1501, 143] width 84 height 52
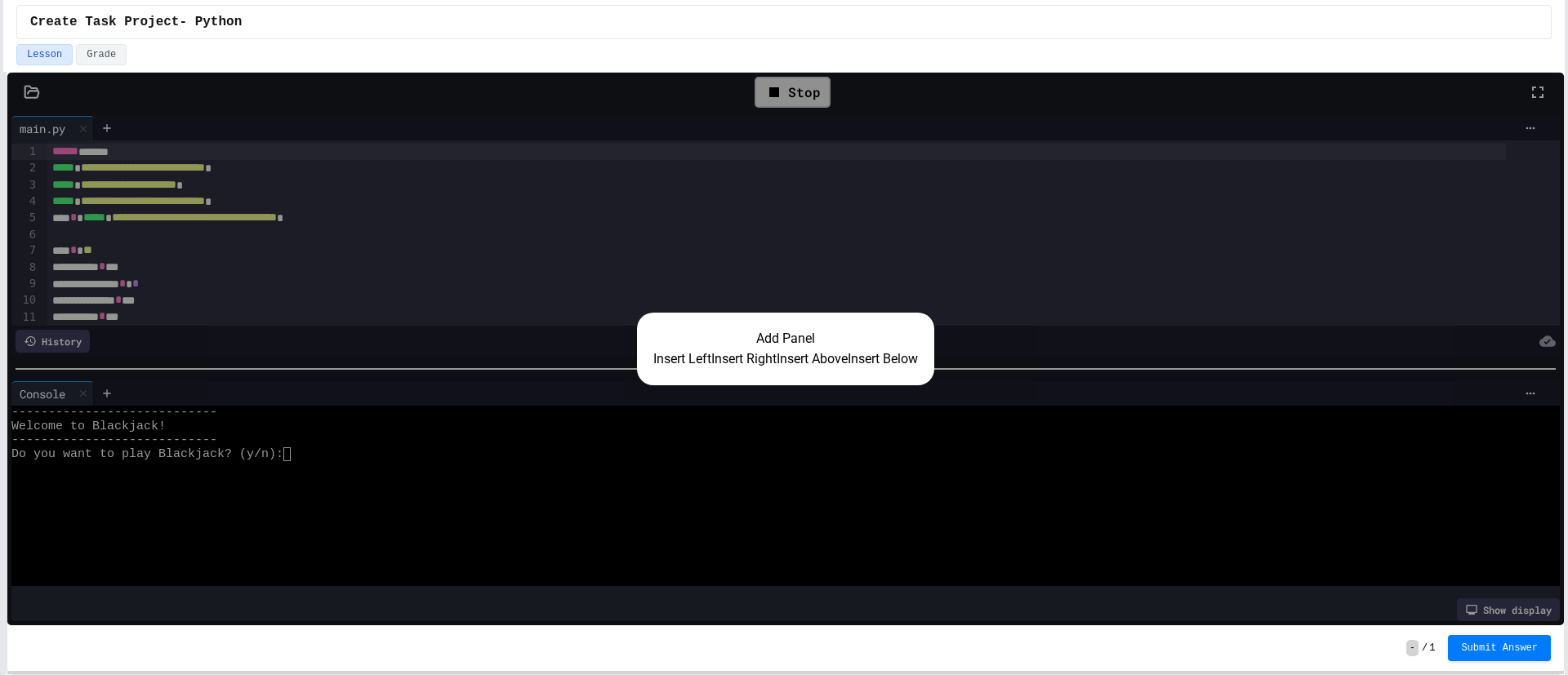
click at [739, 358] on button "Insert Right" at bounding box center [744, 359] width 66 height 20
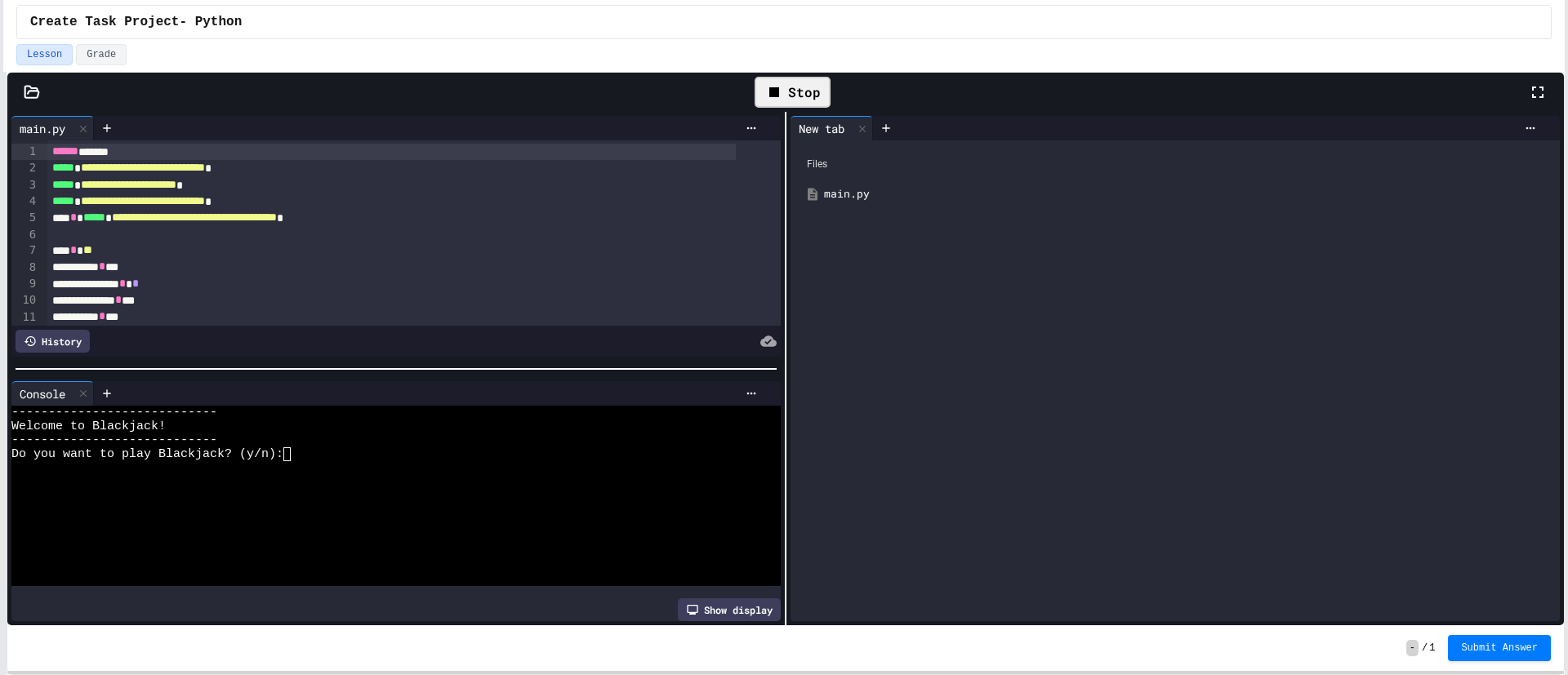
click at [735, 381] on div at bounding box center [429, 393] width 671 height 25
click at [744, 387] on icon at bounding box center [751, 393] width 13 height 13
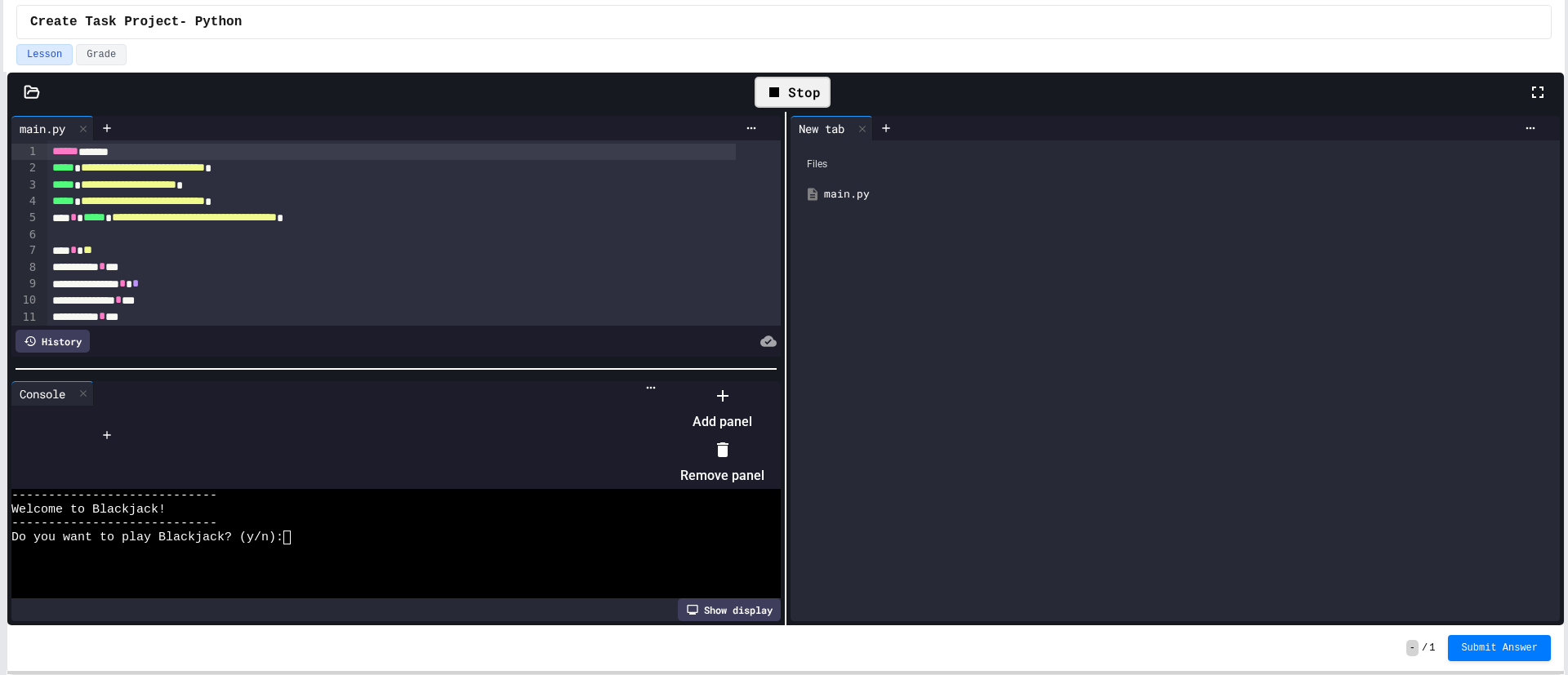
click at [764, 449] on li "Remove panel" at bounding box center [722, 463] width 84 height 52
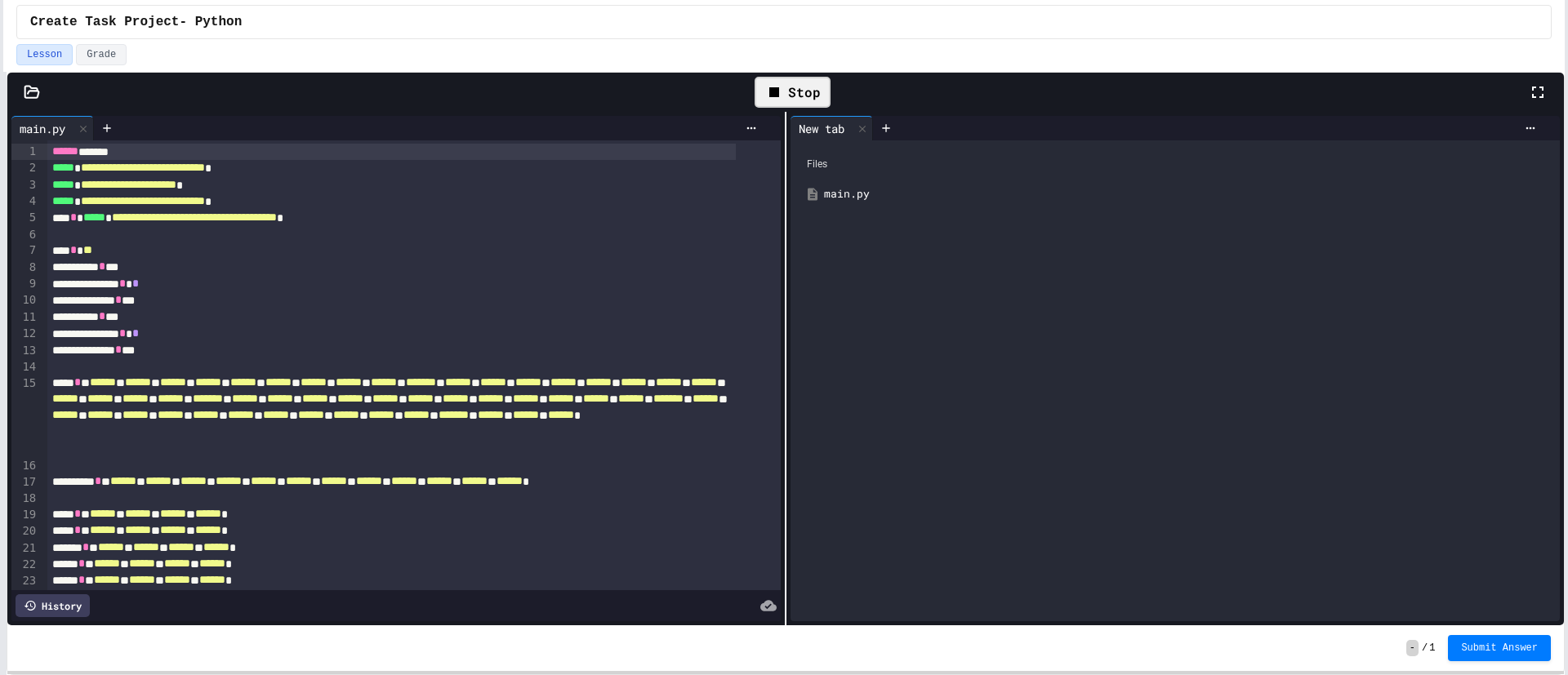
click at [830, 195] on div "main.py" at bounding box center [1186, 195] width 726 height 16
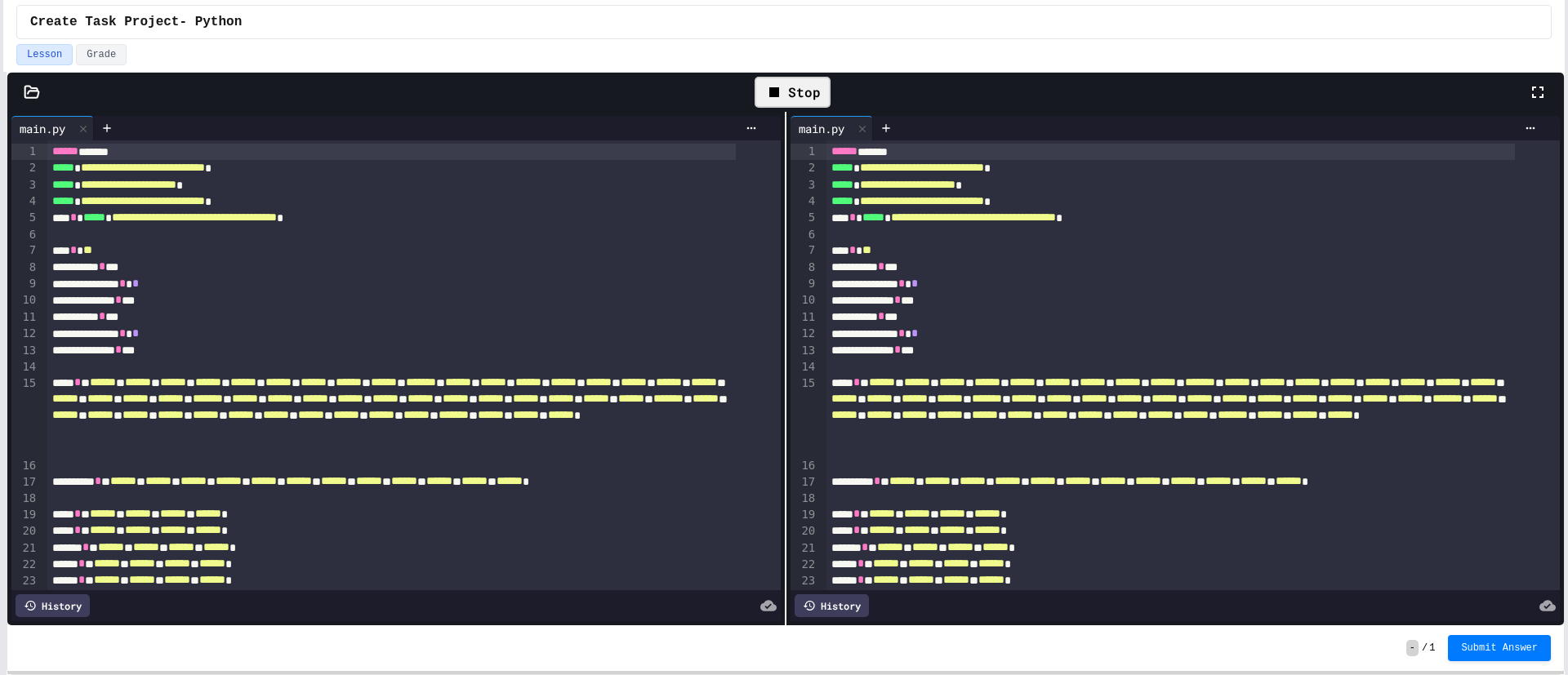
click at [789, 88] on div "Stop" at bounding box center [792, 91] width 76 height 31
click at [789, 88] on icon at bounding box center [792, 91] width 9 height 12
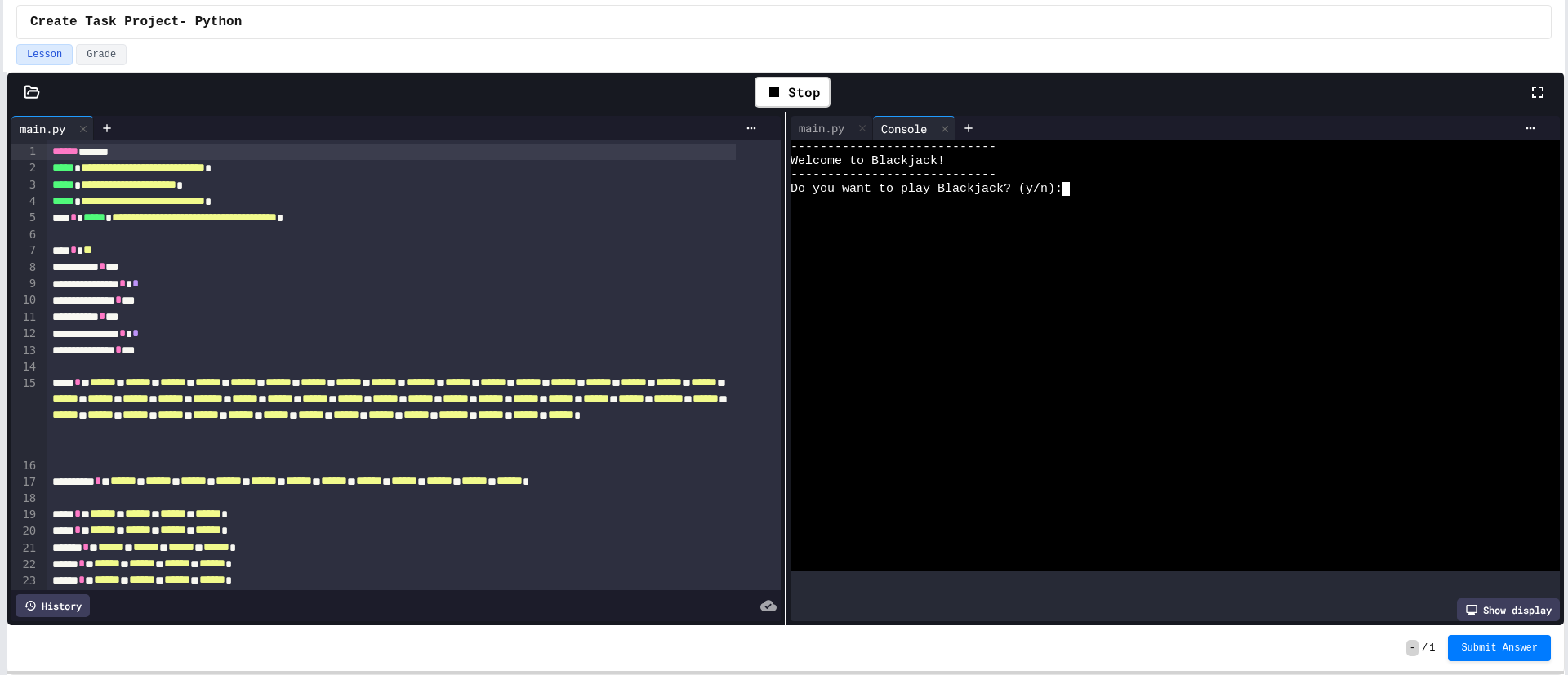
click at [1085, 233] on div at bounding box center [1158, 231] width 735 height 14
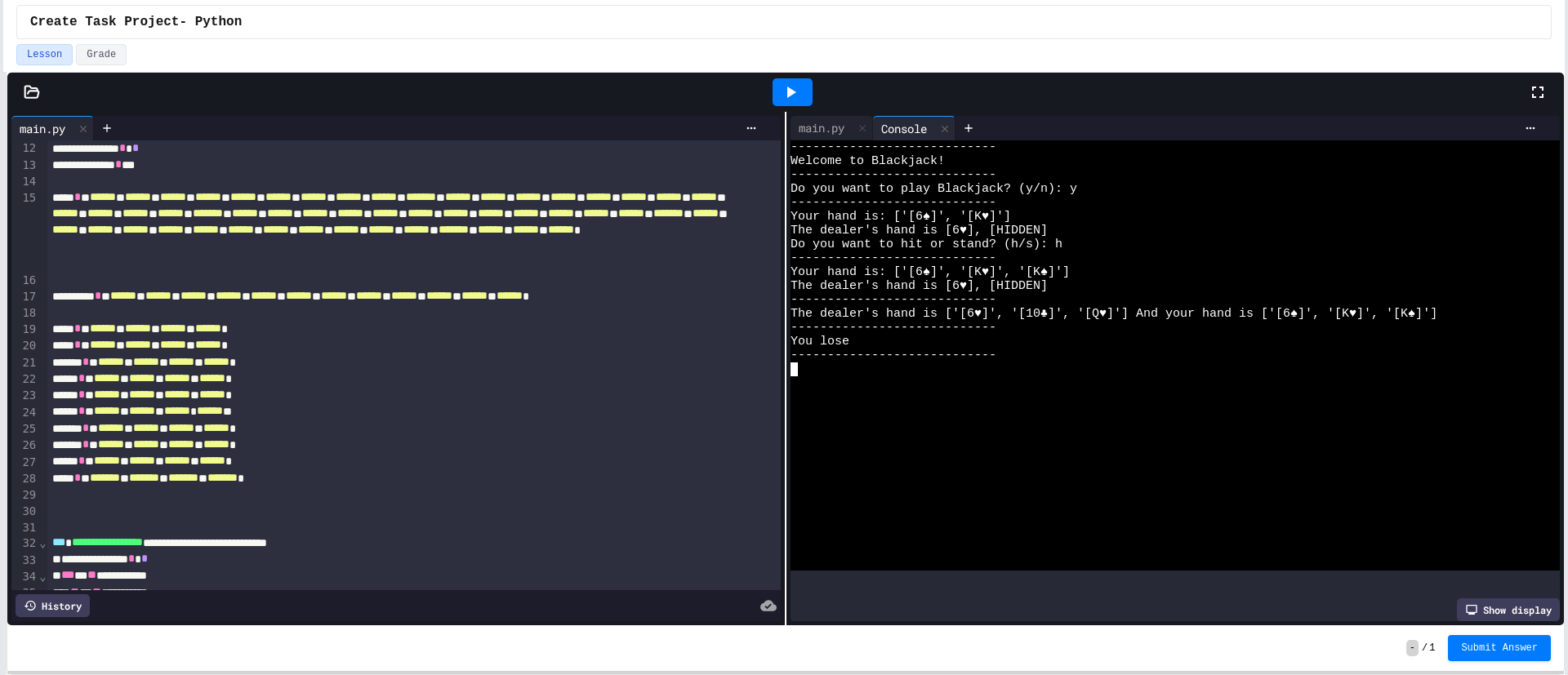
scroll to position [187, 0]
click at [616, 274] on div at bounding box center [413, 279] width 733 height 16
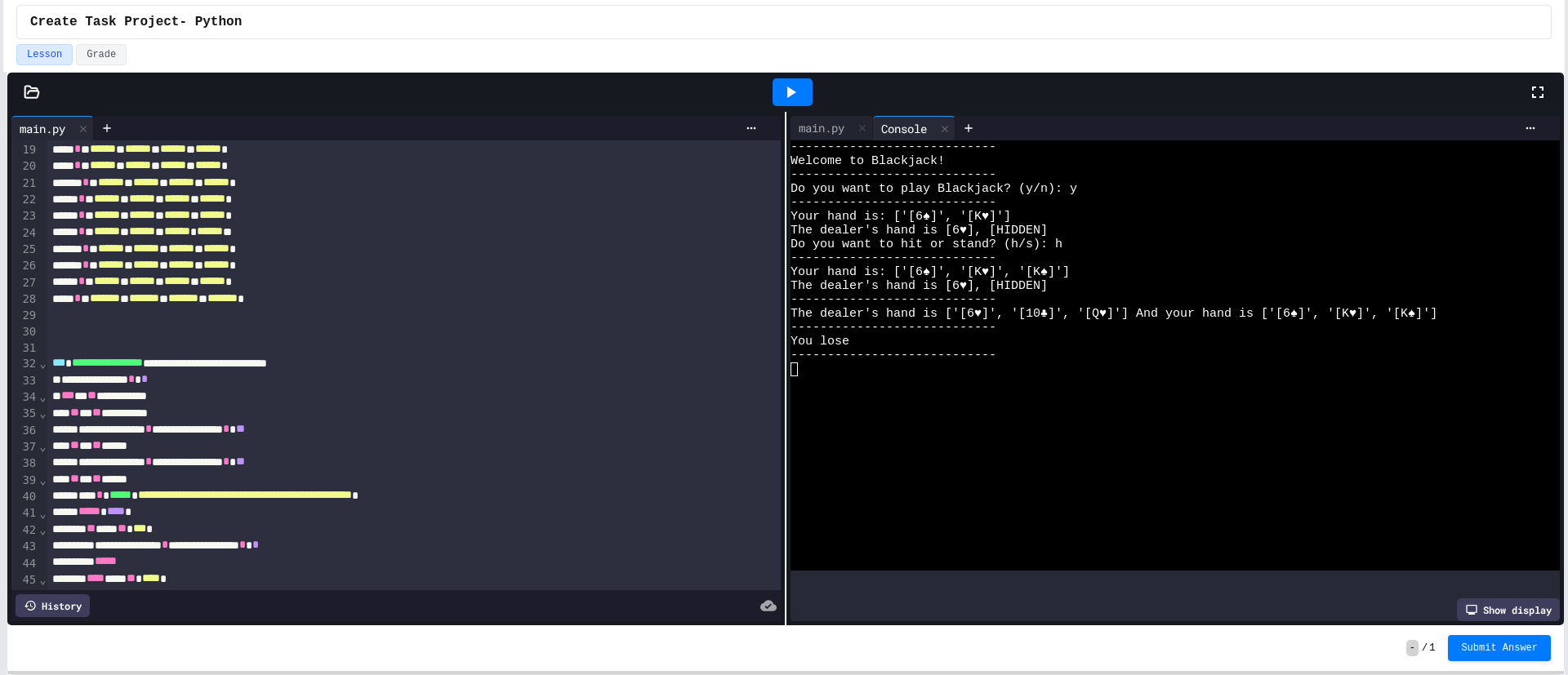
scroll to position [470, 0]
